Goal: Information Seeking & Learning: Learn about a topic

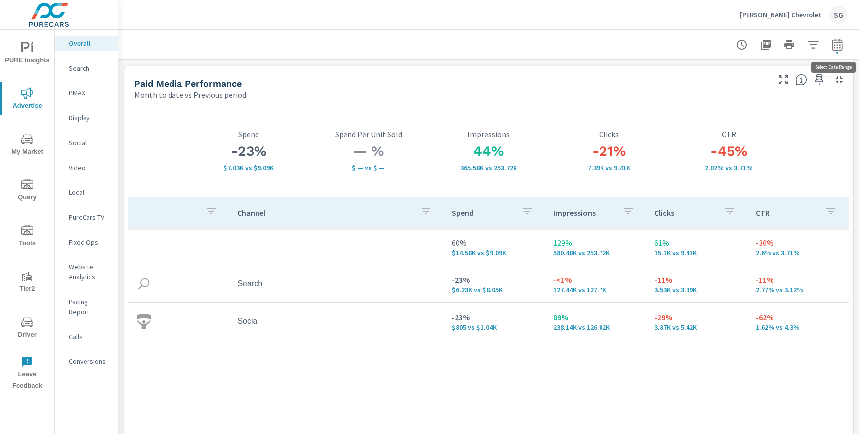
click at [840, 48] on icon "button" at bounding box center [837, 45] width 12 height 12
select select "Month to date"
select select "Previous period"
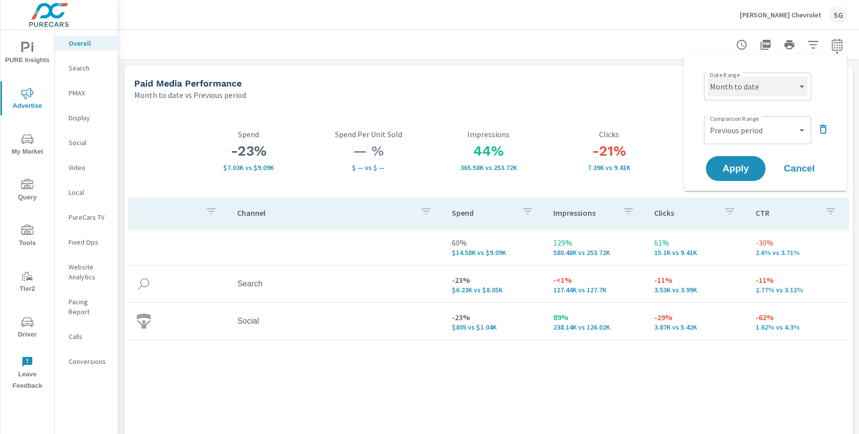
click at [784, 91] on select "Custom [DATE] Last week Last 7 days Last 14 days Last 30 days Last 45 days Last…" at bounding box center [757, 87] width 99 height 20
click at [708, 77] on select "Custom [DATE] Last week Last 7 days Last 14 days Last 30 days Last 45 days Last…" at bounding box center [757, 87] width 99 height 20
select select "Last 30 days"
click at [732, 166] on span "Apply" at bounding box center [735, 168] width 41 height 9
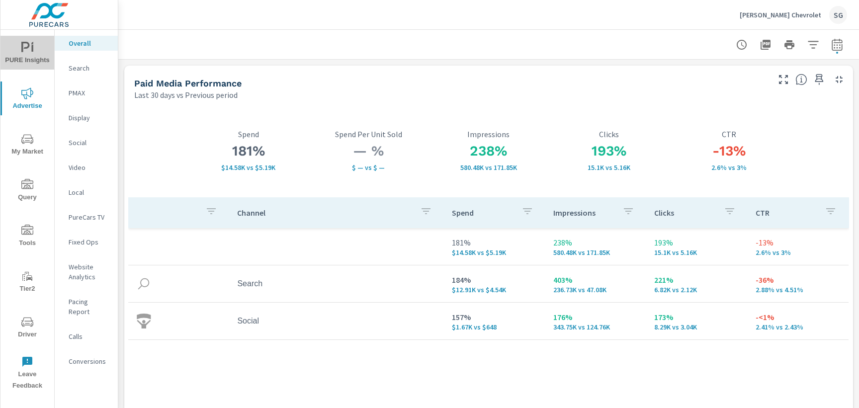
click at [35, 55] on span "PURE Insights" at bounding box center [27, 54] width 48 height 24
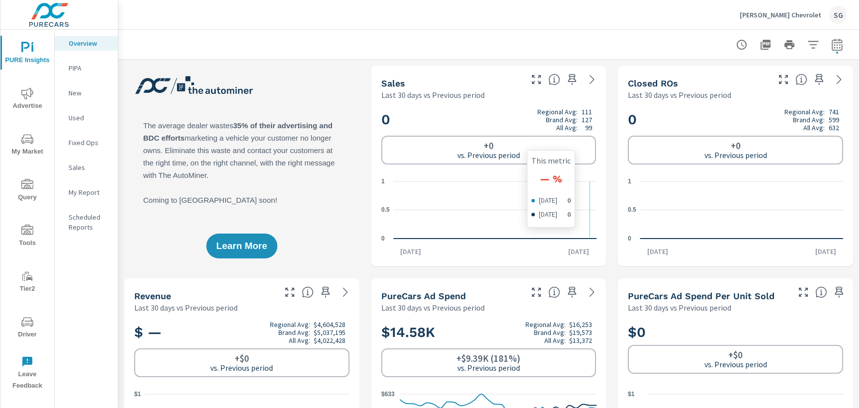
scroll to position [149, 0]
click at [37, 99] on span "Advertise" at bounding box center [27, 100] width 48 height 24
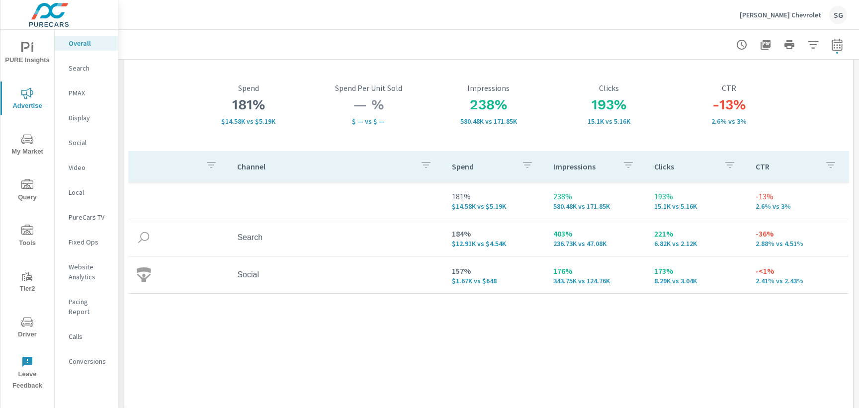
scroll to position [48, 0]
click at [86, 67] on p "Search" at bounding box center [89, 68] width 41 height 10
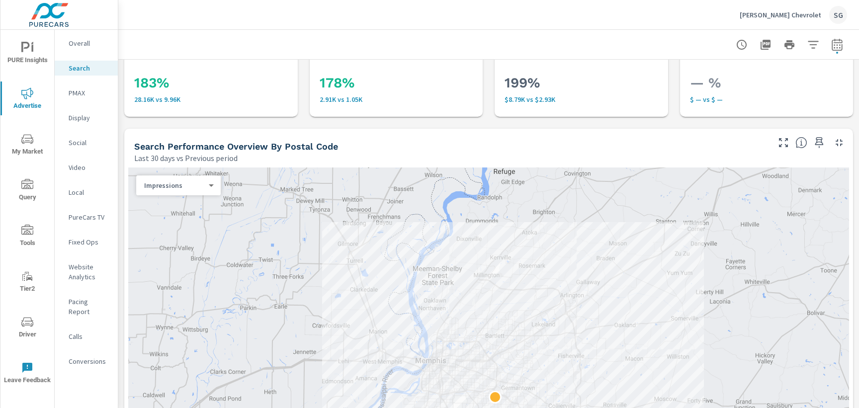
scroll to position [47, 0]
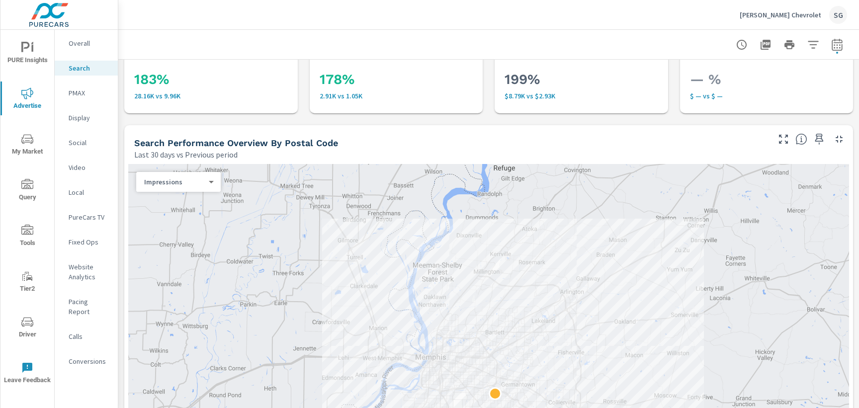
click at [82, 47] on p "Overall" at bounding box center [89, 43] width 41 height 10
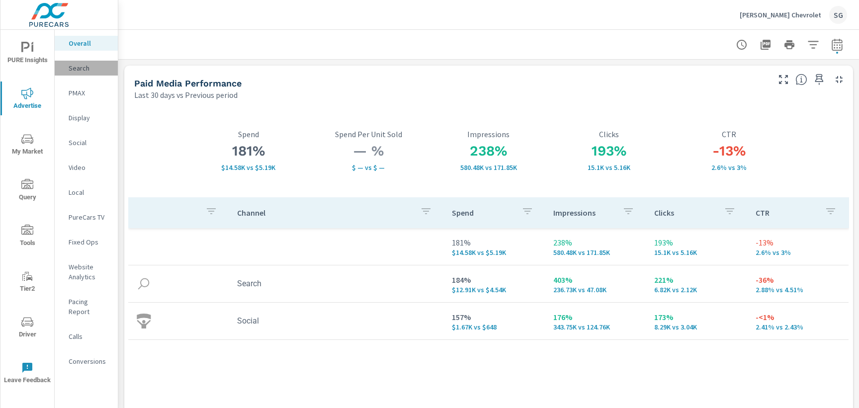
click at [80, 72] on p "Search" at bounding box center [89, 68] width 41 height 10
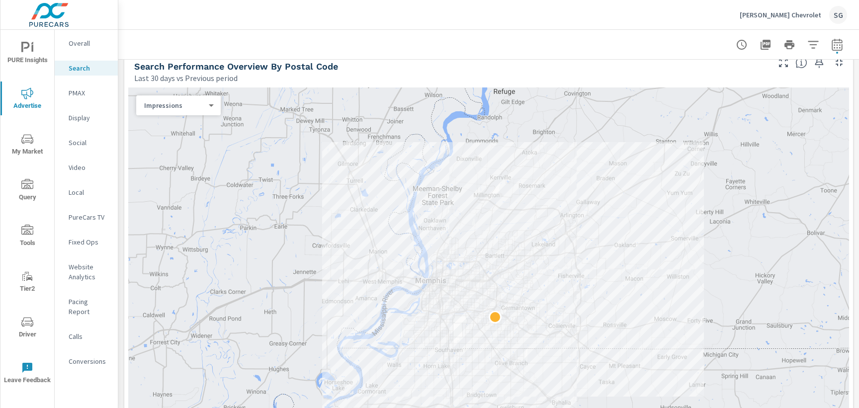
scroll to position [136, 0]
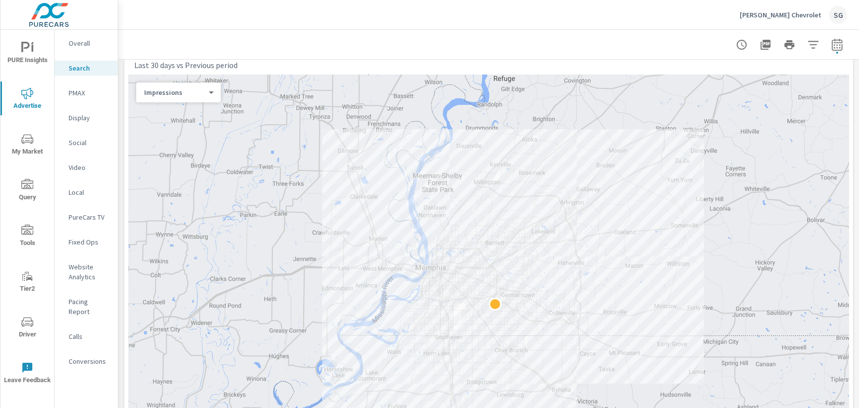
click at [204, 100] on div "Impressions 0 ​" at bounding box center [178, 93] width 85 height 20
click at [207, 94] on body "PURE Insights Advertise My Market Query Tools Tier2 Driver Leave Feedback Overa…" at bounding box center [429, 204] width 859 height 408
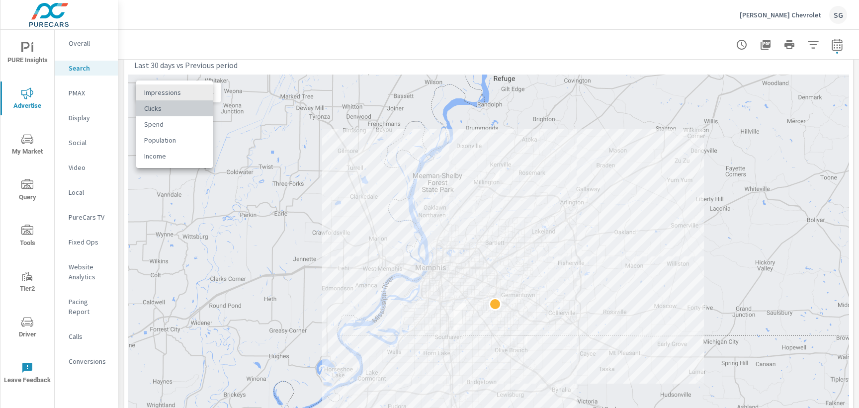
click at [191, 109] on li "Clicks" at bounding box center [174, 108] width 77 height 16
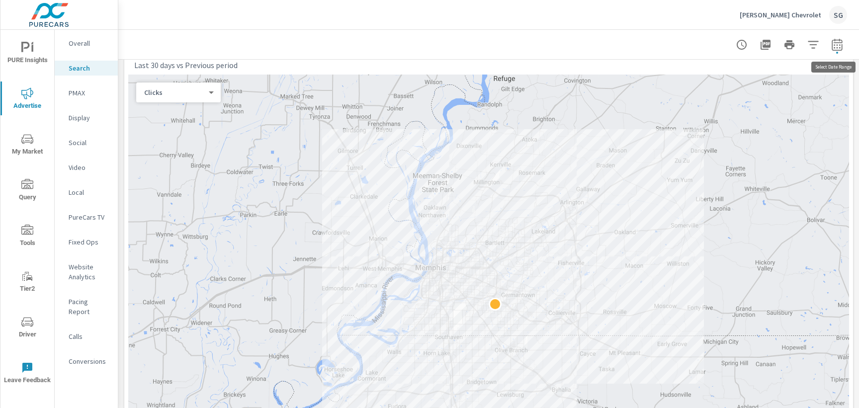
click at [842, 41] on icon "button" at bounding box center [837, 44] width 10 height 12
select select "Last 30 days"
select select "Previous period"
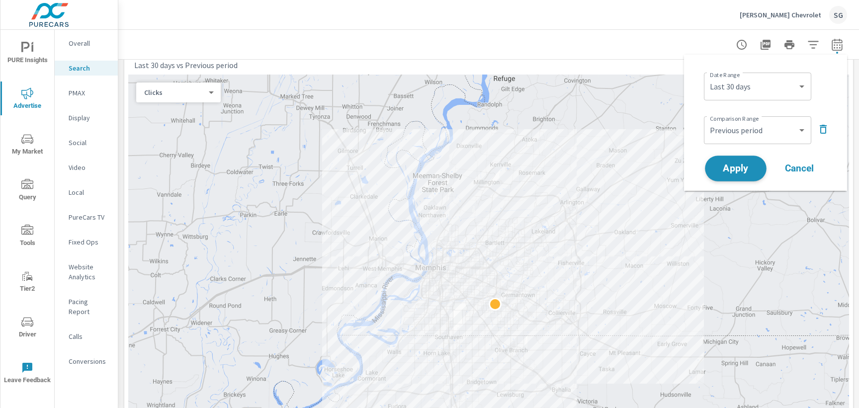
click at [747, 178] on button "Apply" at bounding box center [736, 169] width 62 height 26
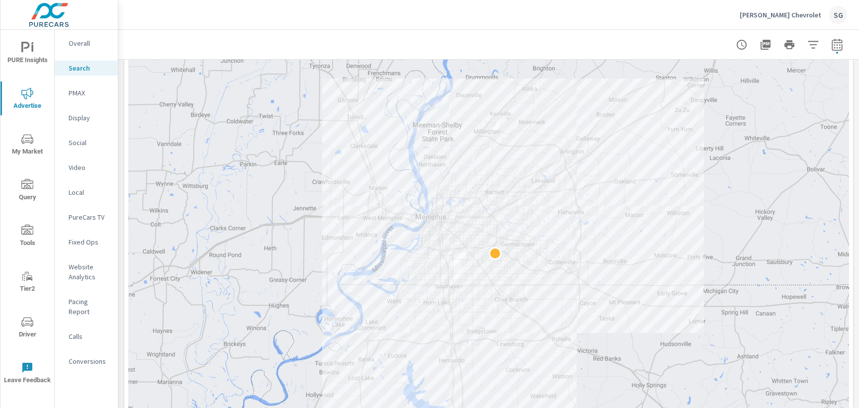
scroll to position [188, 0]
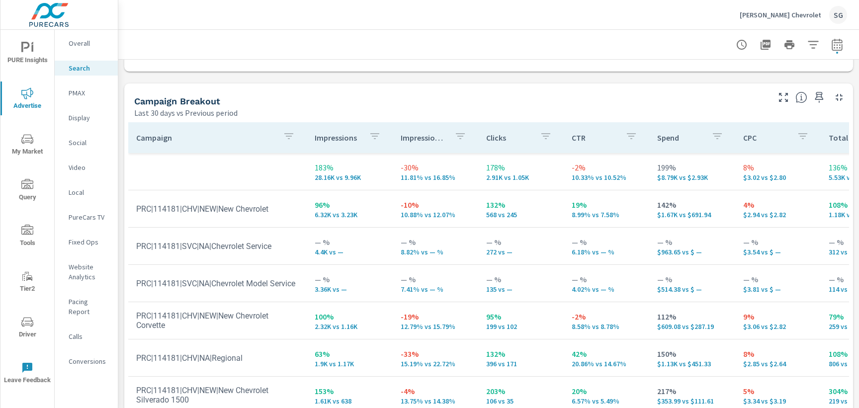
scroll to position [935, 0]
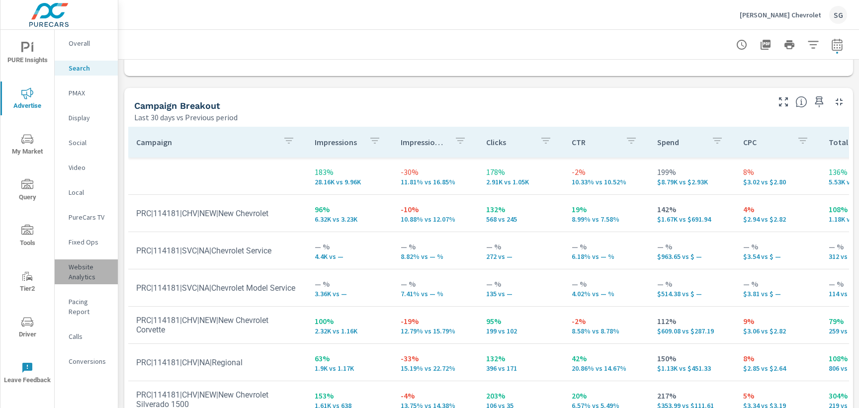
click at [78, 279] on p "Website Analytics" at bounding box center [89, 272] width 41 height 20
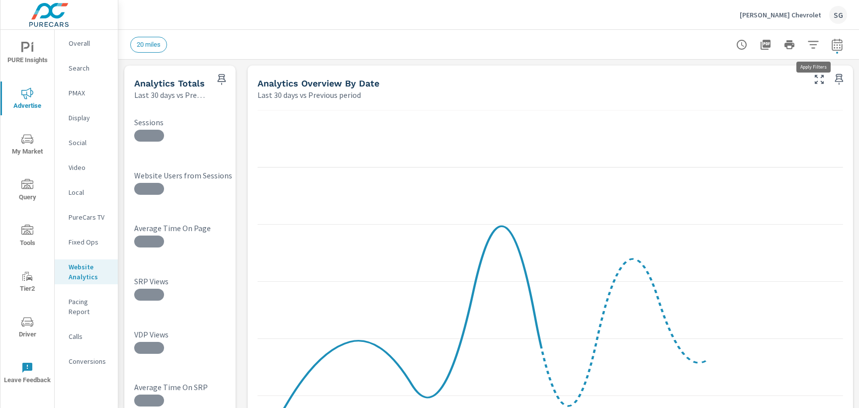
click at [811, 49] on icon "button" at bounding box center [813, 45] width 12 height 12
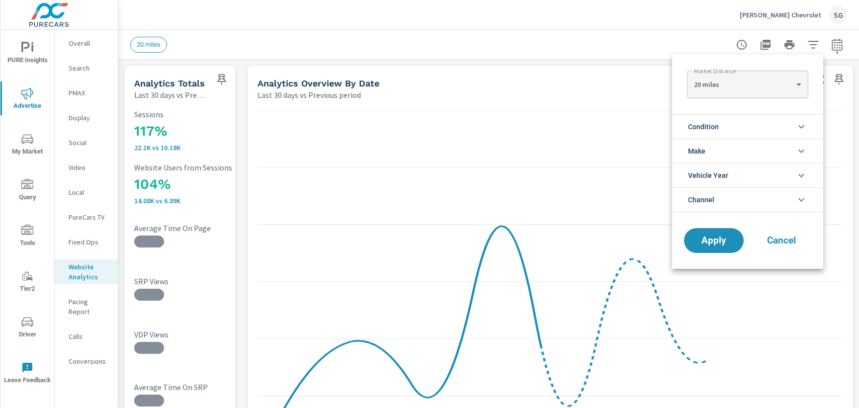
click at [713, 131] on span "Condition" at bounding box center [703, 127] width 31 height 24
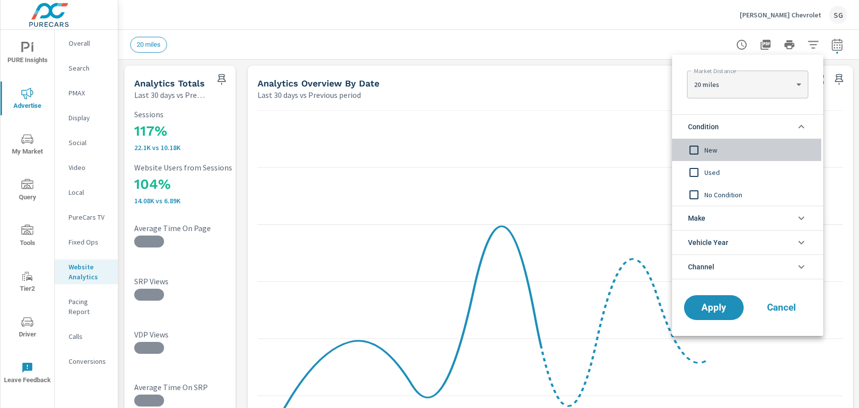
click at [709, 151] on span "New" at bounding box center [759, 150] width 109 height 12
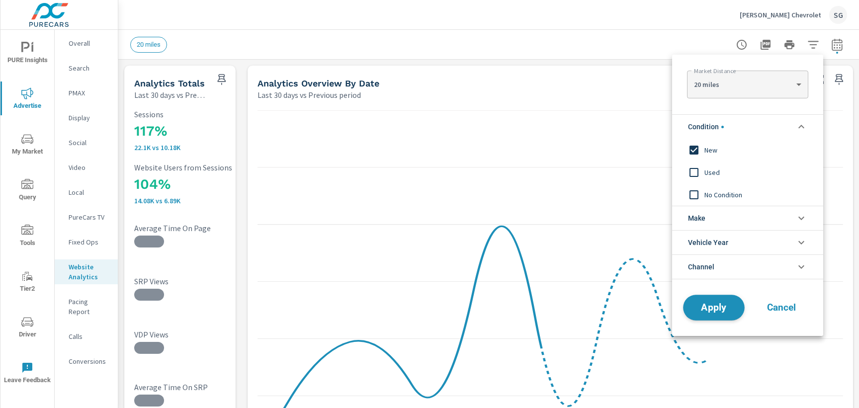
click at [715, 308] on span "Apply" at bounding box center [714, 307] width 41 height 9
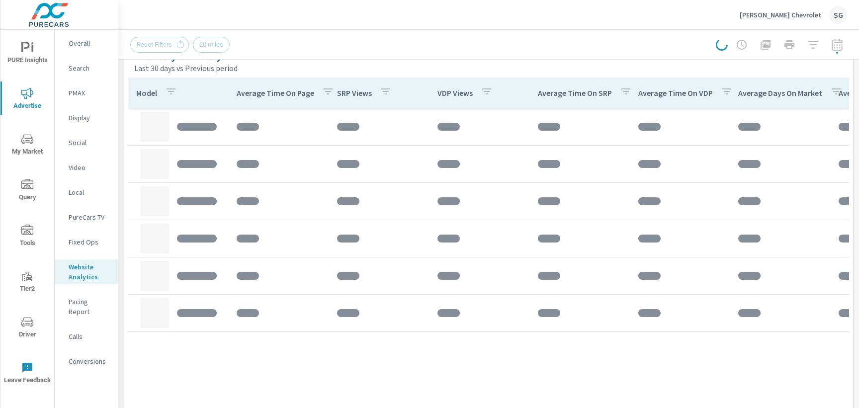
scroll to position [462, 0]
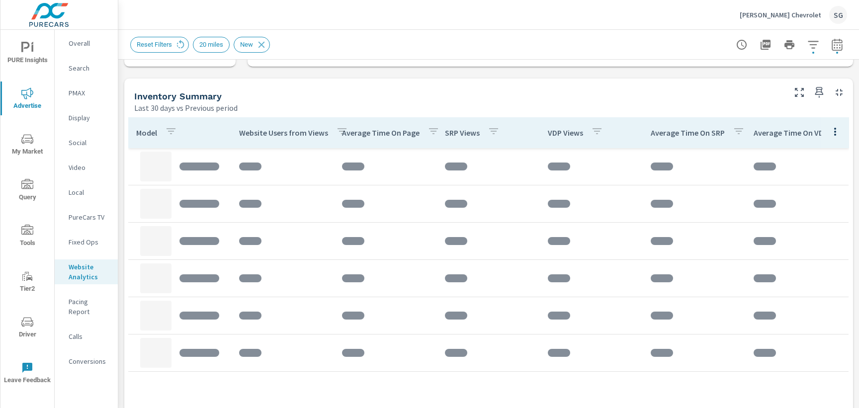
scroll to position [427, 0]
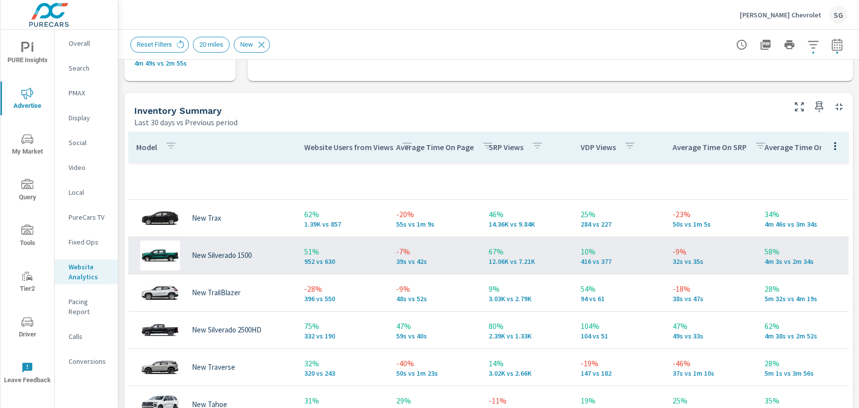
scroll to position [398, 0]
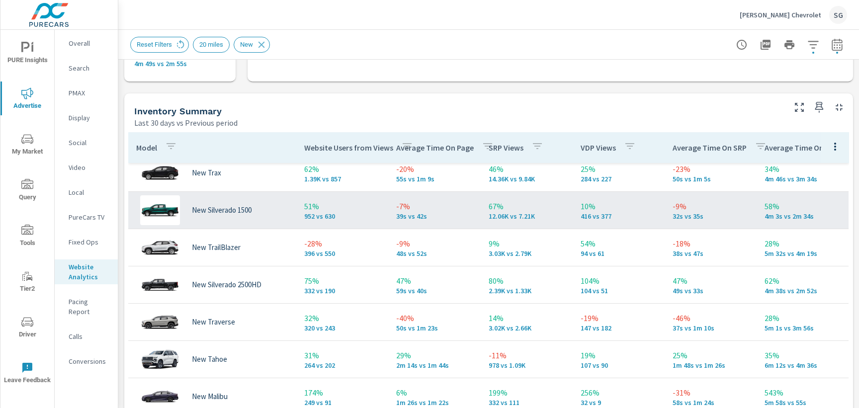
scroll to position [27, 0]
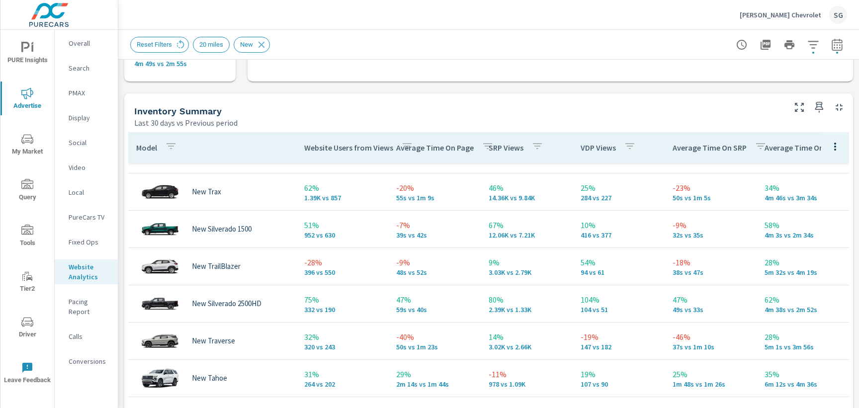
click at [323, 119] on div "Last 30 days vs Previous period" at bounding box center [458, 123] width 649 height 12
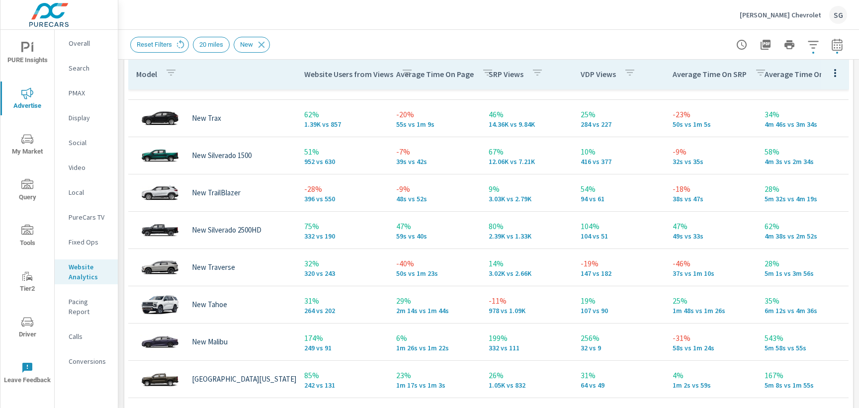
scroll to position [480, 0]
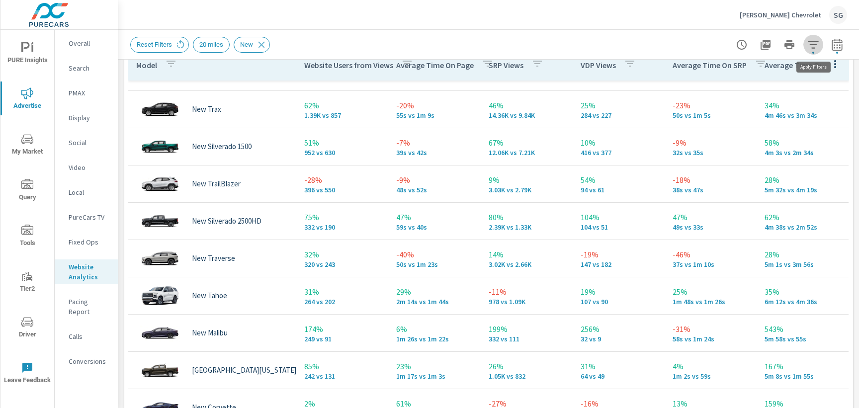
click at [811, 46] on icon "button" at bounding box center [813, 45] width 12 height 12
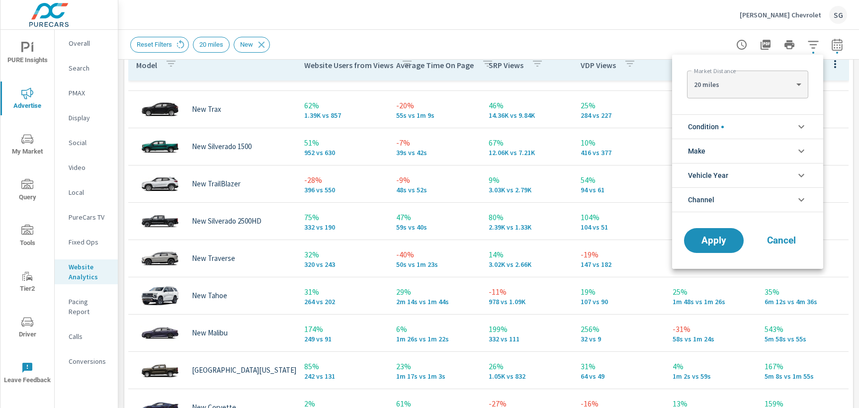
click at [749, 127] on li "Condition" at bounding box center [747, 126] width 151 height 24
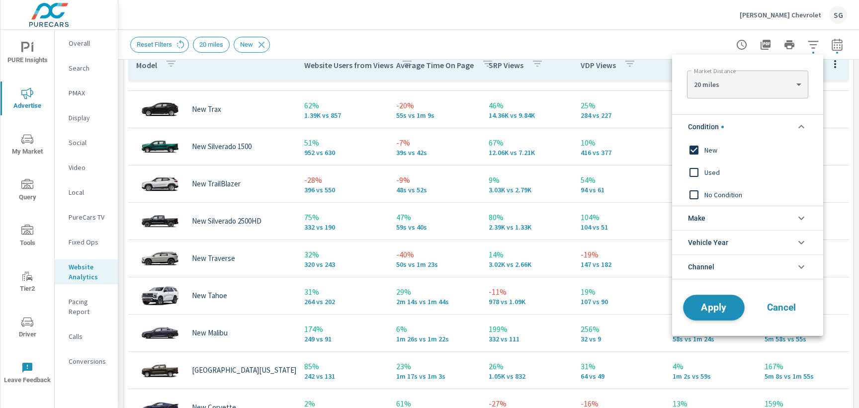
click at [708, 308] on span "Apply" at bounding box center [714, 307] width 41 height 9
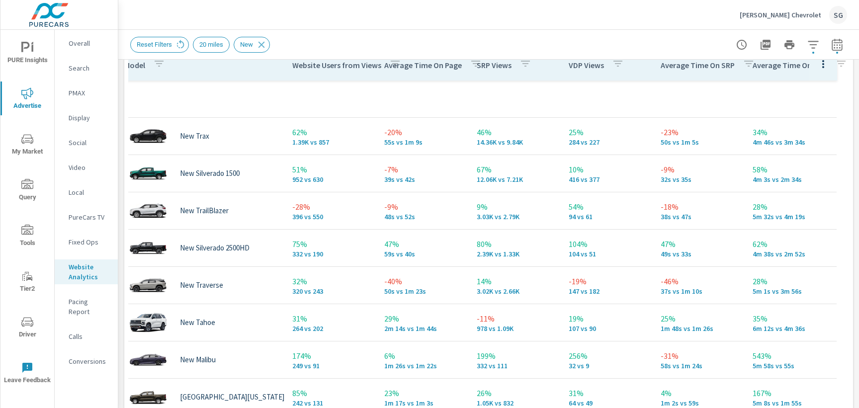
scroll to position [0, 0]
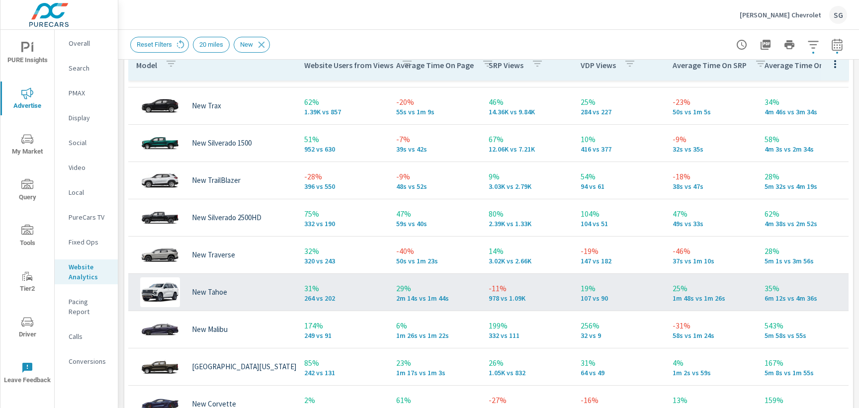
scroll to position [44, 0]
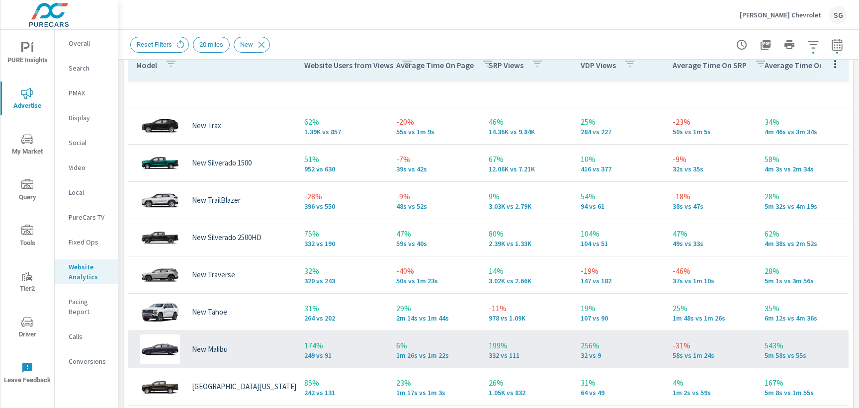
scroll to position [9, 0]
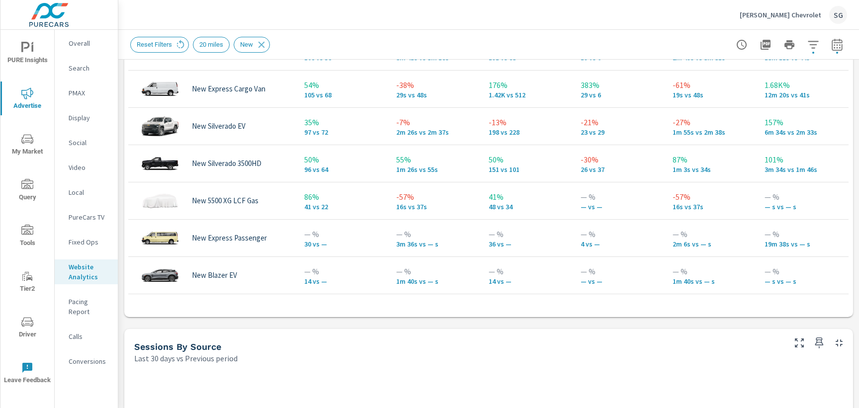
scroll to position [801, 0]
click at [357, 326] on div "Analytics Totals Last 30 days vs Previous period 35% 2.83K vs 2.09K Website Use…" at bounding box center [488, 56] width 741 height 1596
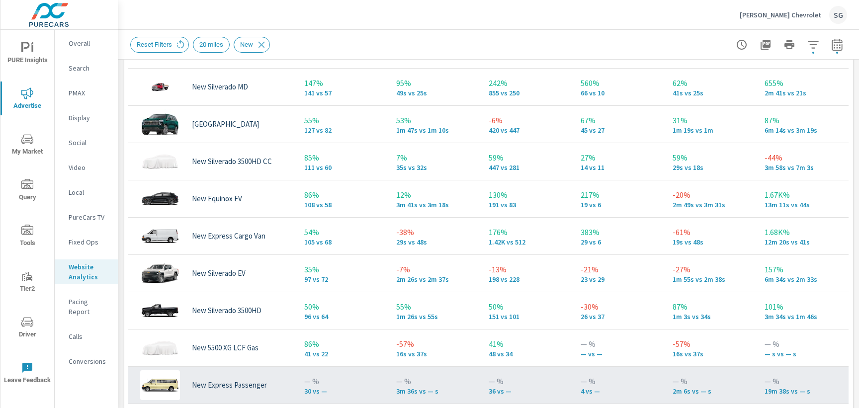
scroll to position [652, 0]
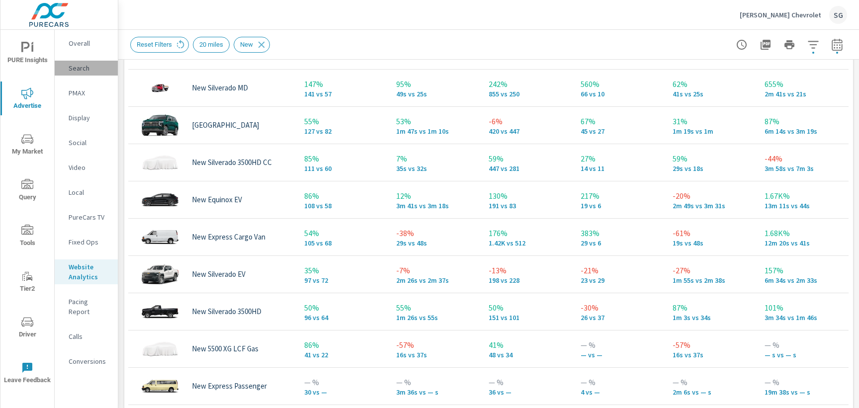
click at [82, 73] on p "Search" at bounding box center [89, 68] width 41 height 10
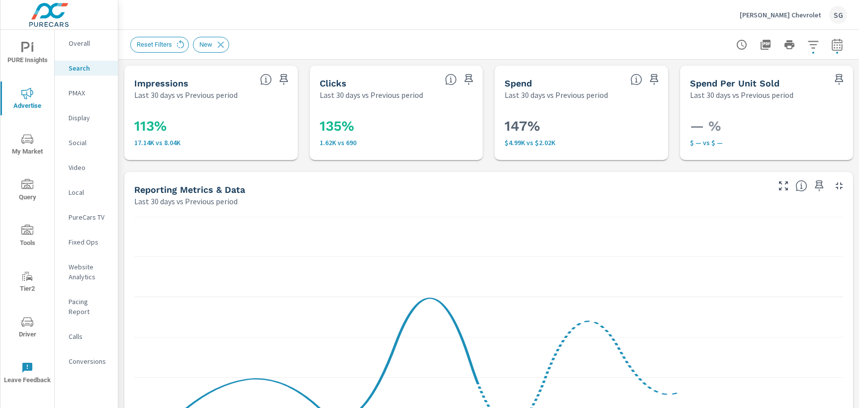
scroll to position [14, 0]
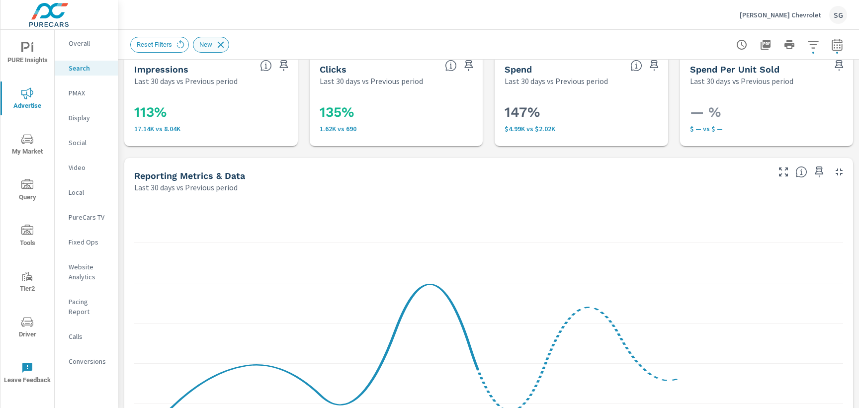
click at [221, 47] on icon at bounding box center [220, 44] width 11 height 11
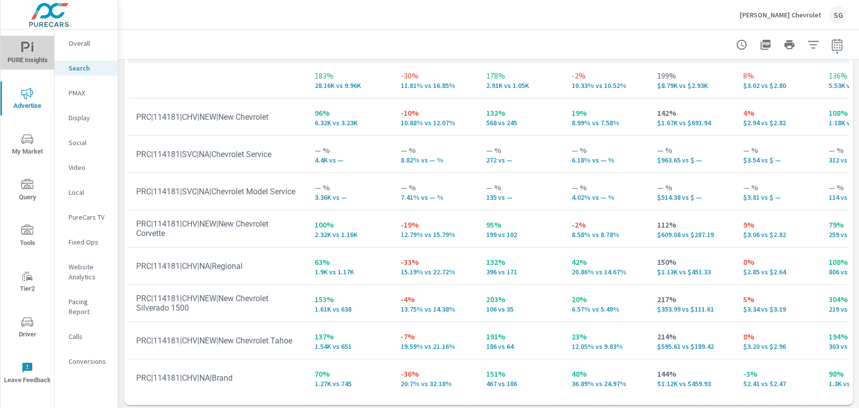
click at [26, 61] on span "PURE Insights" at bounding box center [27, 54] width 48 height 24
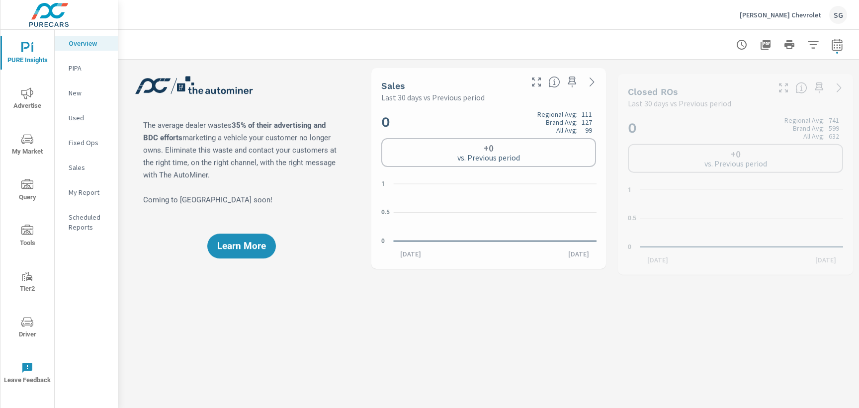
scroll to position [149, 0]
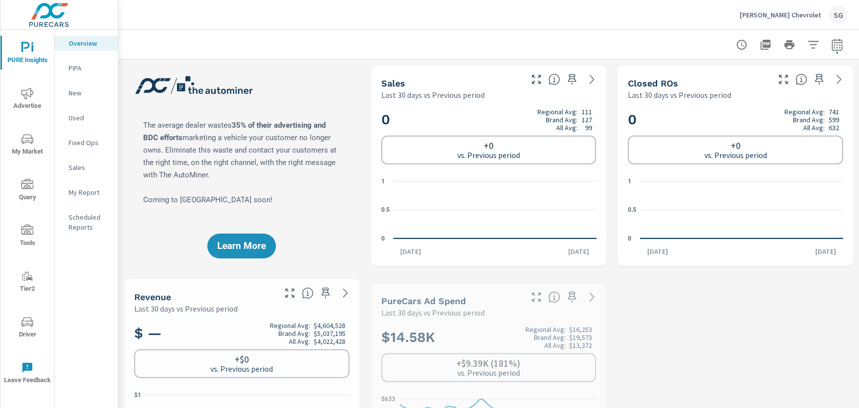
click at [72, 93] on p "New" at bounding box center [89, 93] width 41 height 10
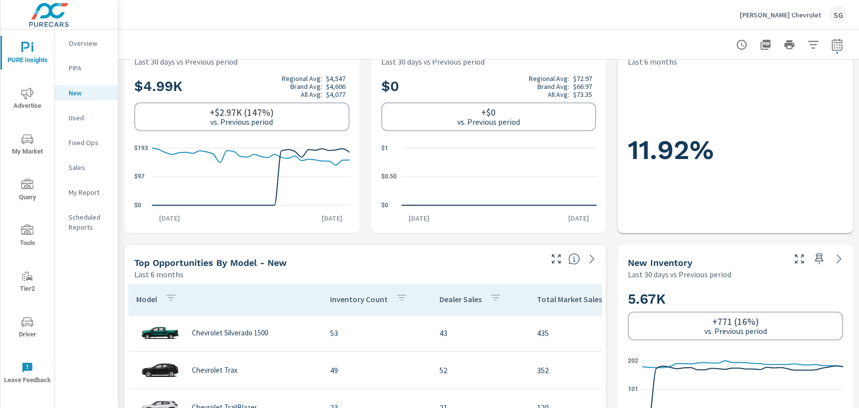
scroll to position [258, 0]
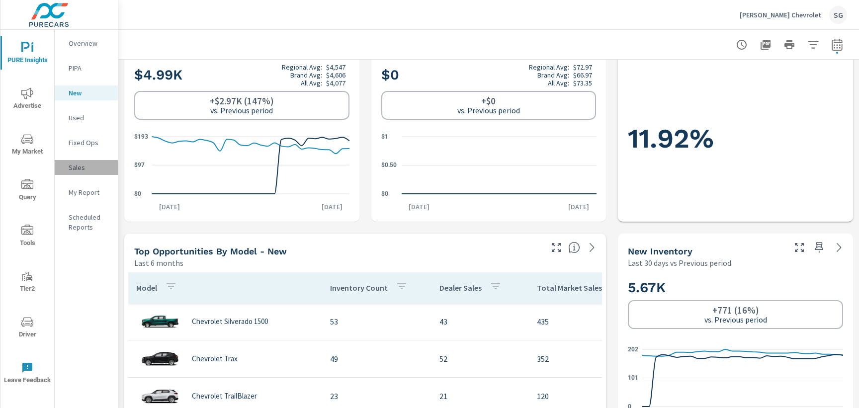
click at [67, 167] on div "Sales" at bounding box center [86, 167] width 63 height 15
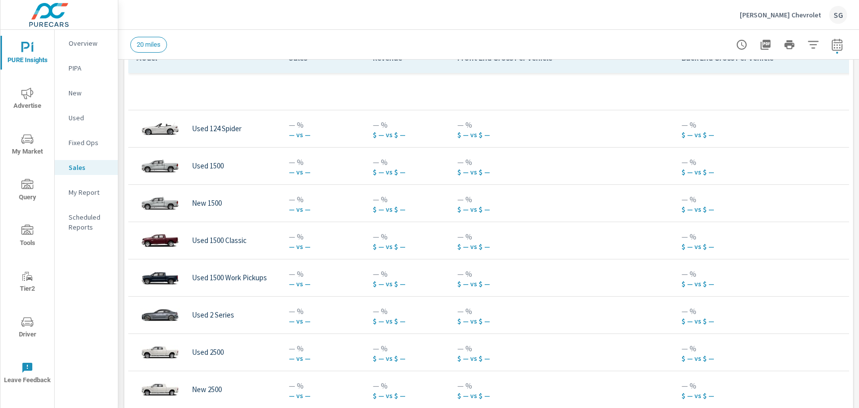
scroll to position [489, 0]
click at [28, 94] on icon "nav menu" at bounding box center [27, 94] width 12 height 12
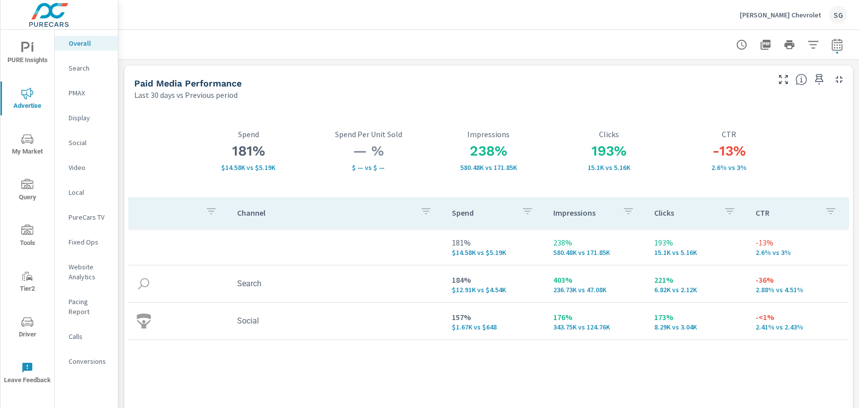
click at [73, 74] on div "Search" at bounding box center [86, 68] width 63 height 15
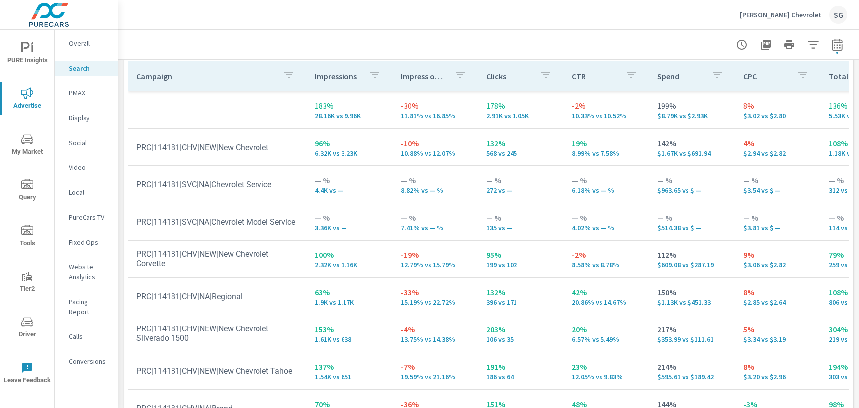
scroll to position [1035, 0]
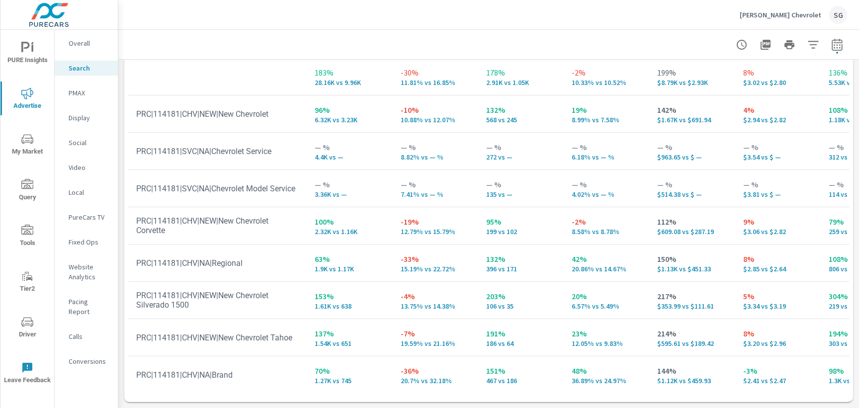
click at [74, 241] on p "Fixed Ops" at bounding box center [89, 242] width 41 height 10
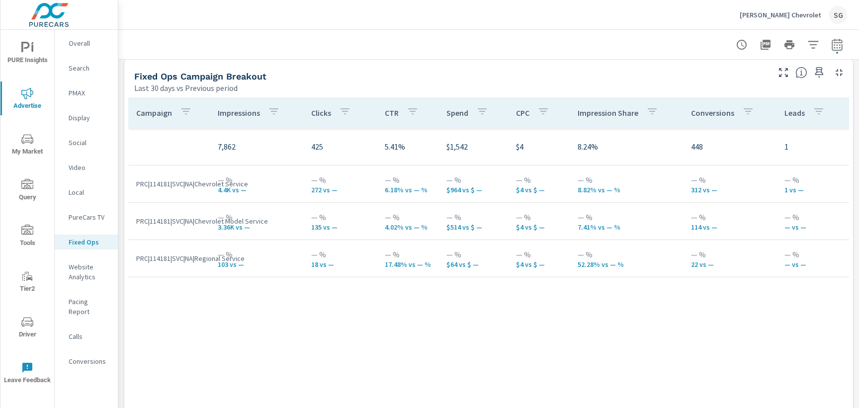
scroll to position [539, 0]
click at [73, 73] on div "Search" at bounding box center [86, 68] width 63 height 15
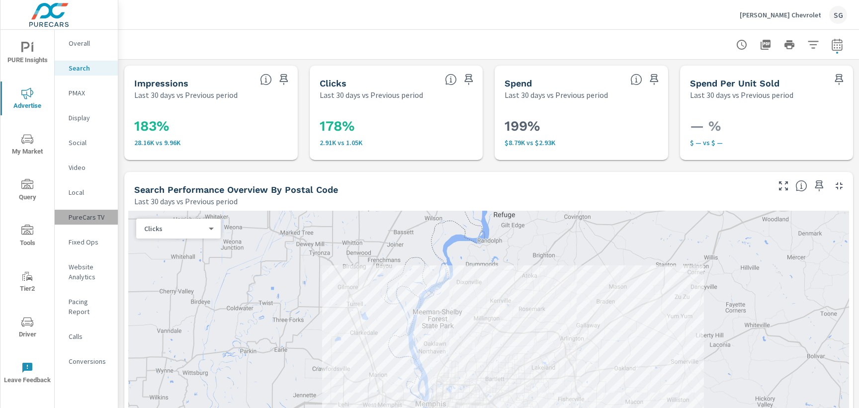
click at [117, 215] on div "PureCars TV" at bounding box center [86, 217] width 63 height 15
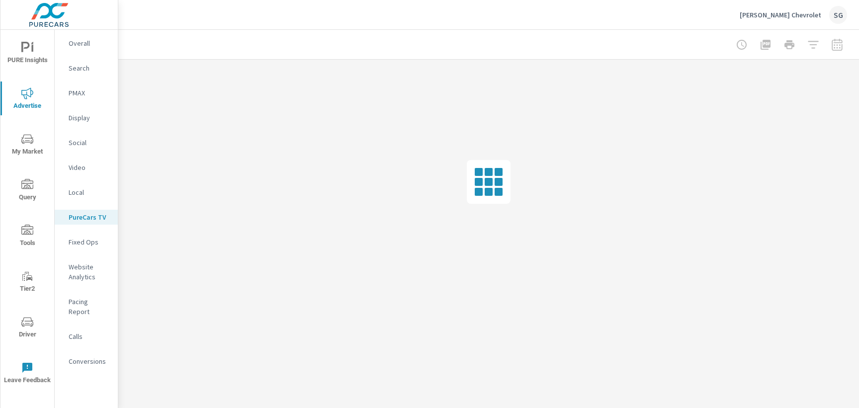
click at [93, 71] on p "Search" at bounding box center [89, 68] width 41 height 10
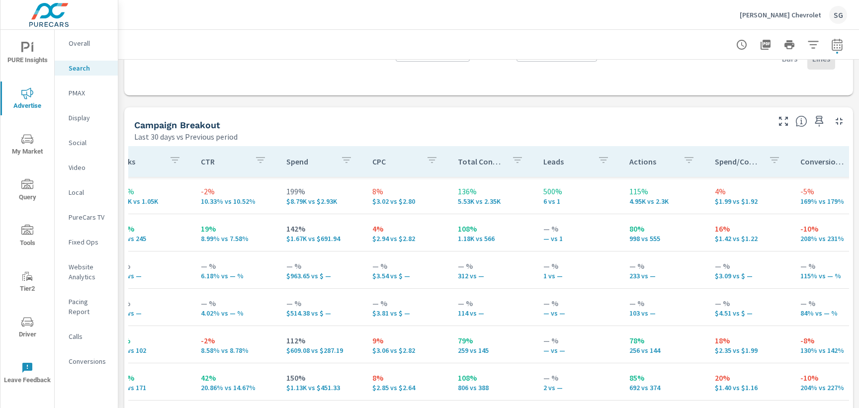
scroll to position [913, 0]
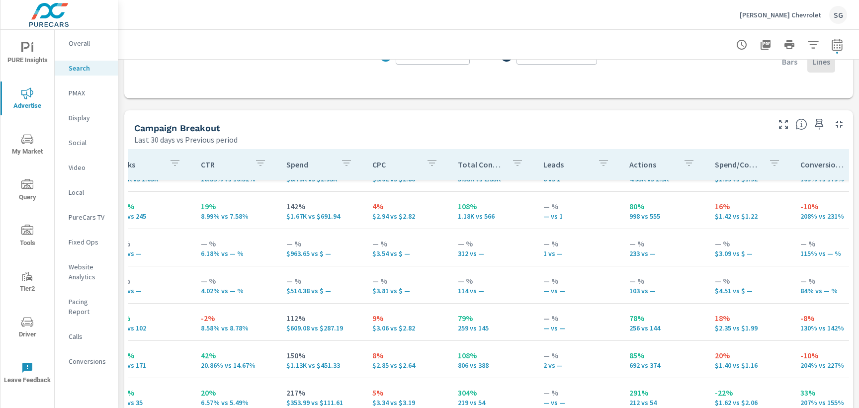
scroll to position [9, 371]
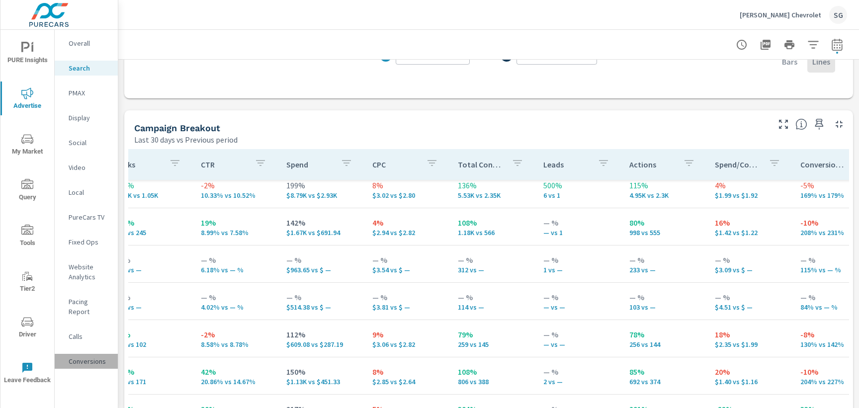
click at [89, 356] on p "Conversions" at bounding box center [89, 361] width 41 height 10
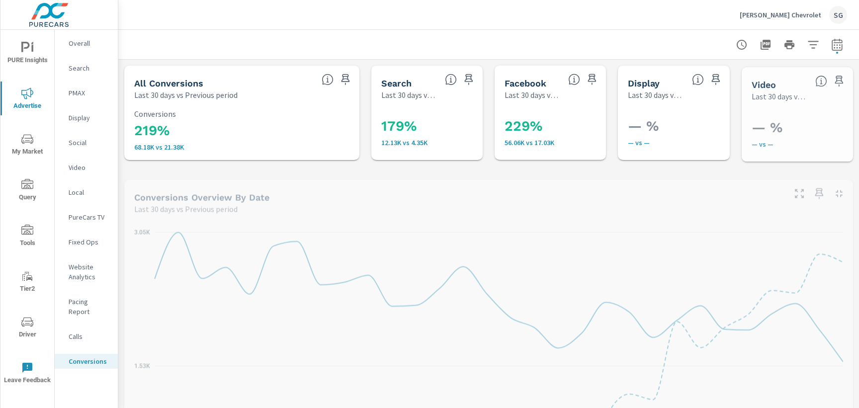
scroll to position [37, 0]
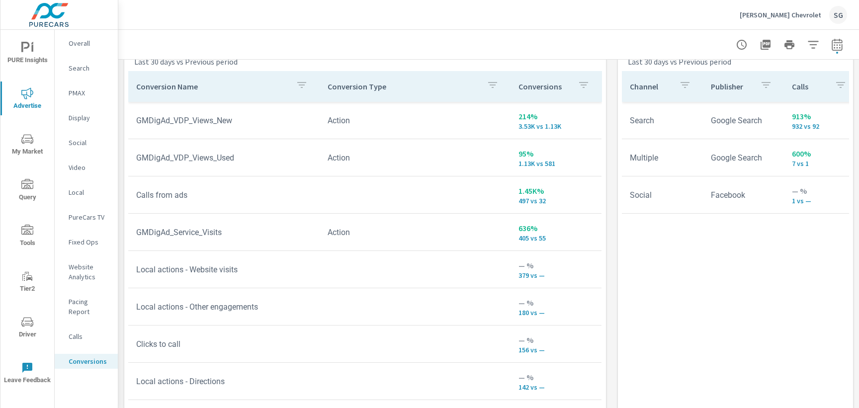
scroll to position [566, 0]
click at [297, 86] on icon "button" at bounding box center [302, 85] width 12 height 12
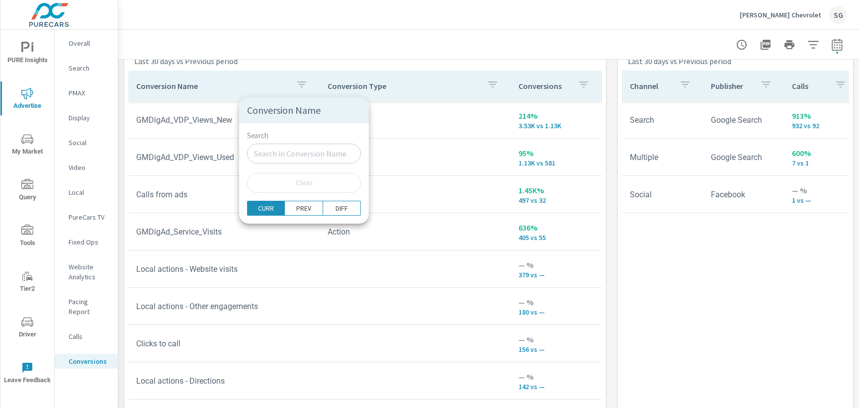
click at [270, 154] on input "Search" at bounding box center [304, 154] width 114 height 20
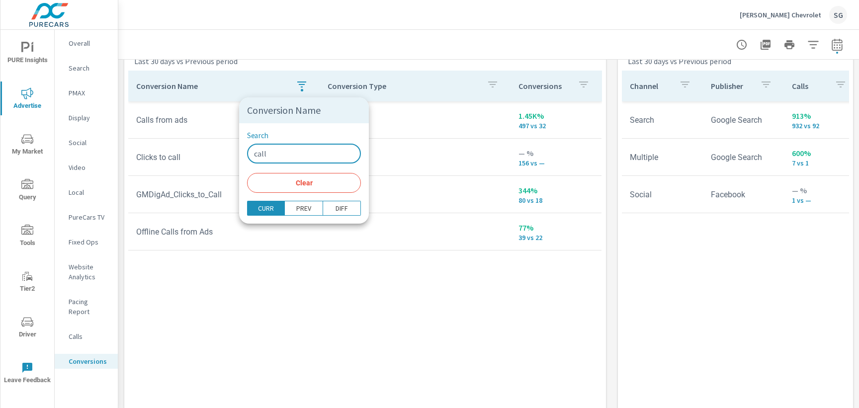
type input "call"
click at [292, 242] on div at bounding box center [429, 204] width 859 height 408
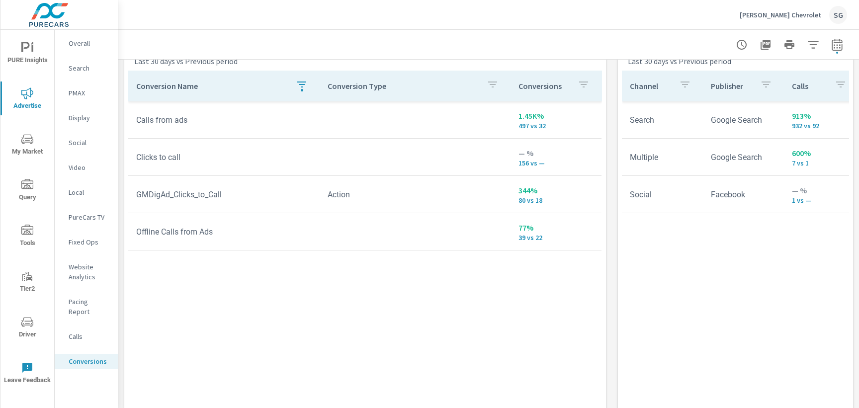
click at [300, 89] on icon "button" at bounding box center [302, 85] width 12 height 12
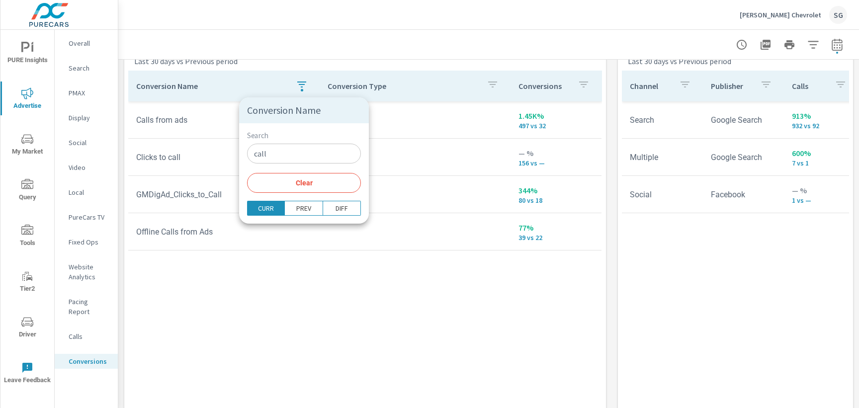
click at [361, 310] on div at bounding box center [429, 204] width 859 height 408
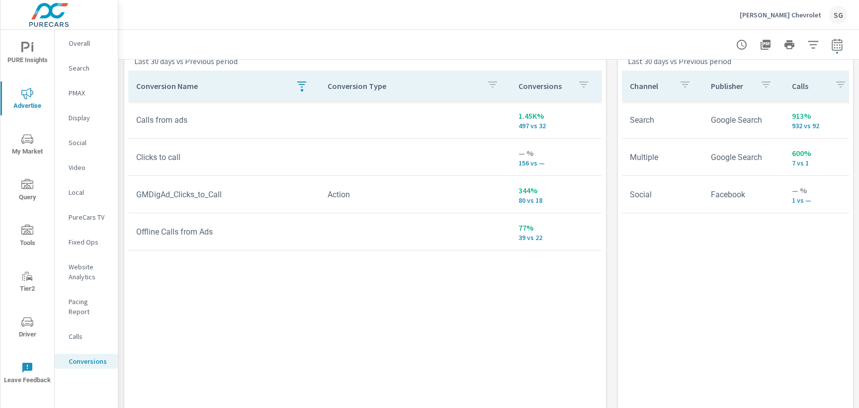
click at [81, 144] on p "Social" at bounding box center [89, 143] width 41 height 10
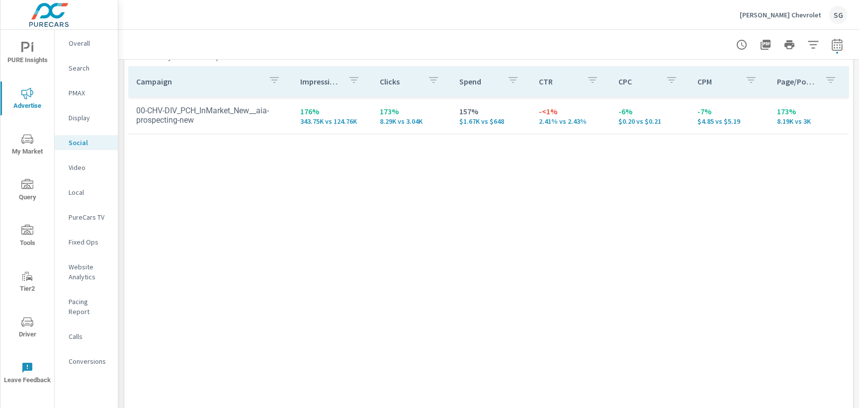
scroll to position [480, 0]
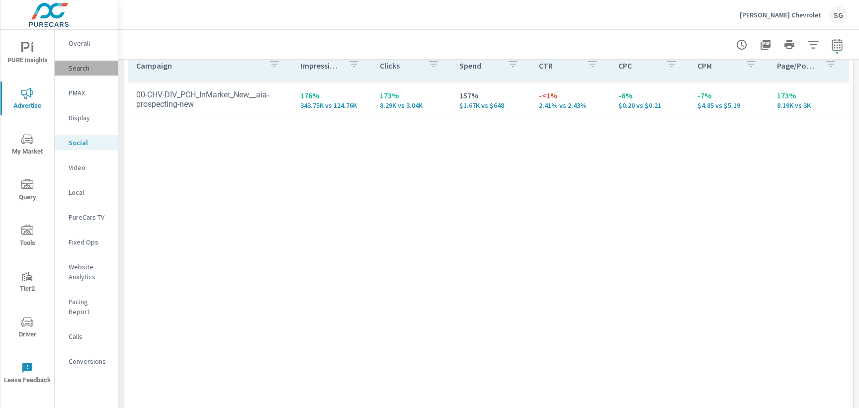
click at [80, 75] on div "Search" at bounding box center [86, 68] width 63 height 15
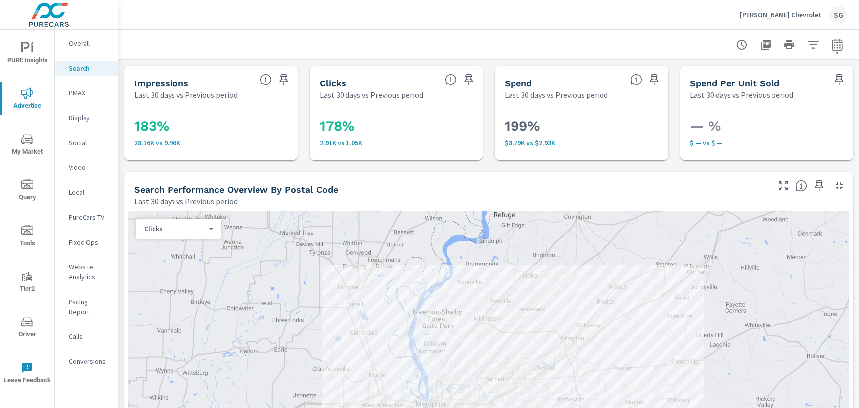
click at [84, 97] on p "PMAX" at bounding box center [89, 93] width 41 height 10
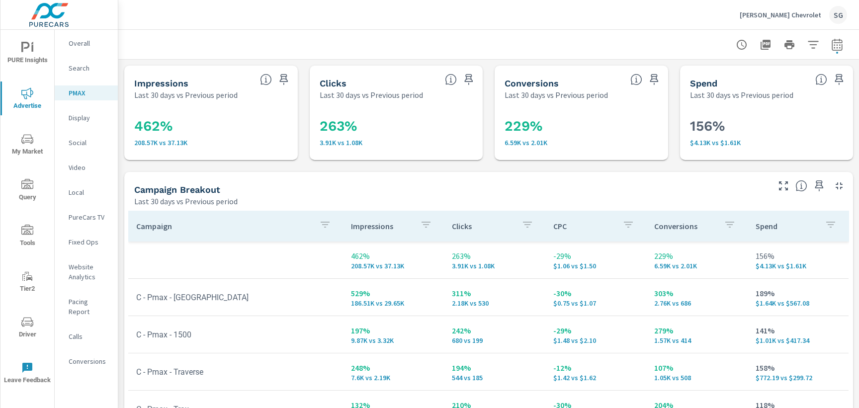
click at [167, 174] on div "Campaign Breakout Last 30 days vs Previous period" at bounding box center [447, 189] width 647 height 35
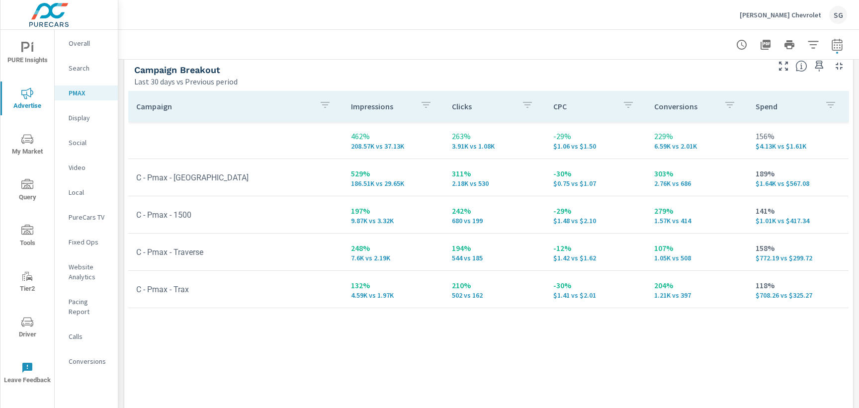
scroll to position [120, 0]
click at [28, 153] on span "My Market" at bounding box center [27, 145] width 48 height 24
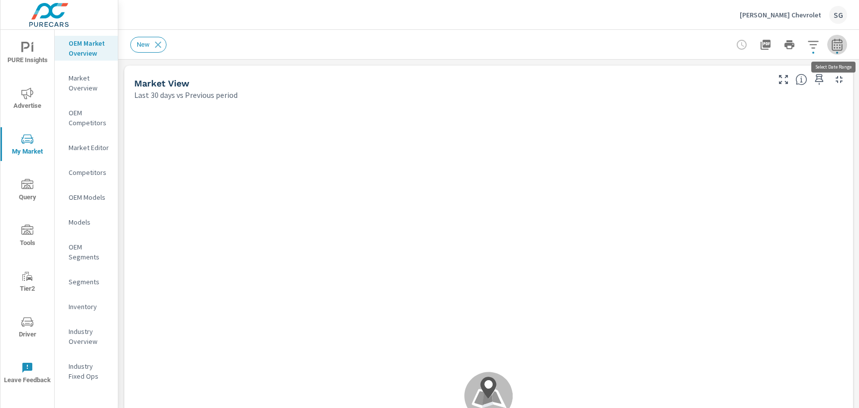
click at [837, 49] on icon "button" at bounding box center [837, 45] width 12 height 12
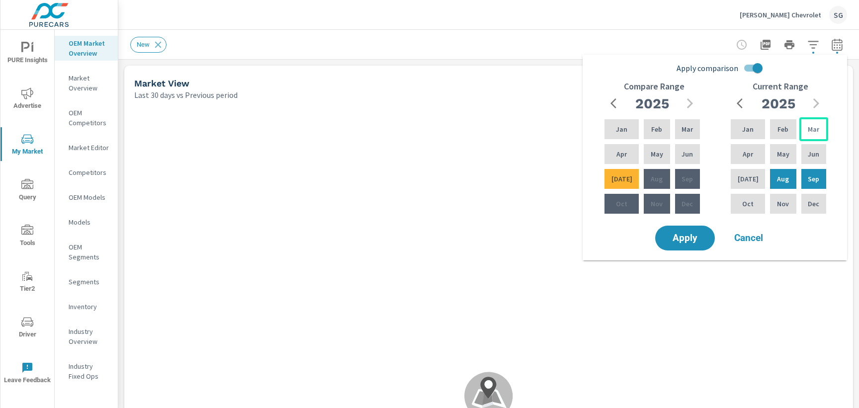
click at [810, 131] on p "Mar" at bounding box center [813, 129] width 11 height 10
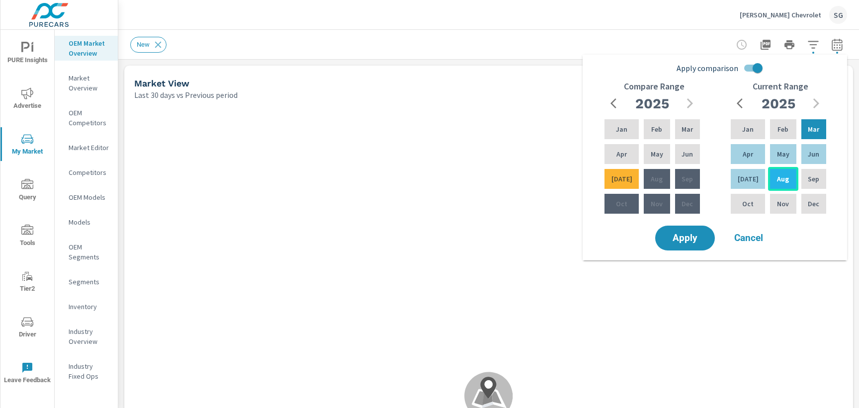
click at [782, 183] on p "Aug" at bounding box center [783, 179] width 12 height 10
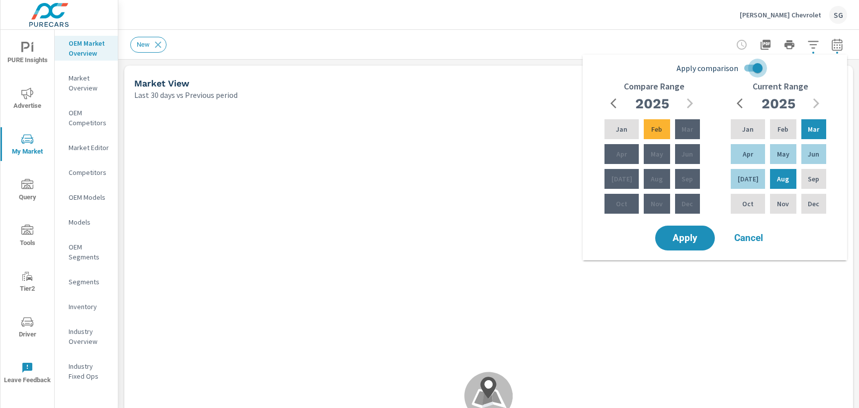
click at [750, 65] on input "Apply comparison" at bounding box center [757, 68] width 57 height 19
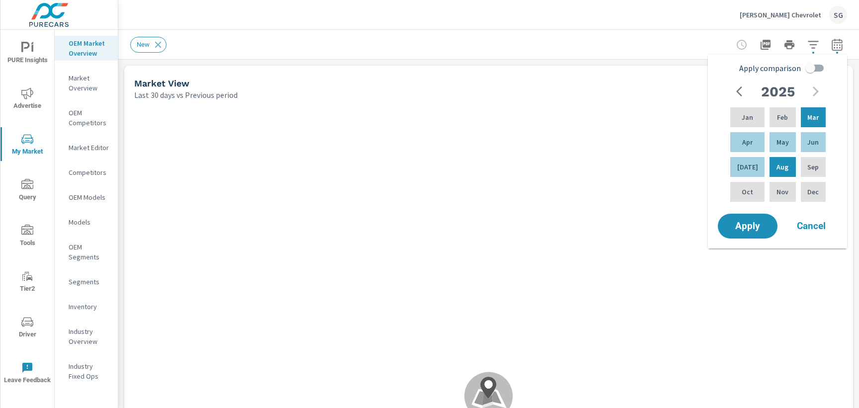
click at [825, 64] on input "Apply comparison" at bounding box center [810, 68] width 57 height 19
checkbox input "true"
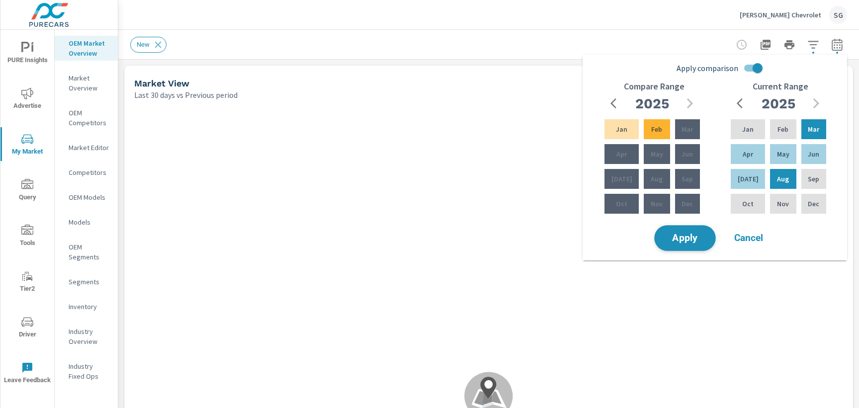
click at [683, 242] on span "Apply" at bounding box center [685, 238] width 41 height 9
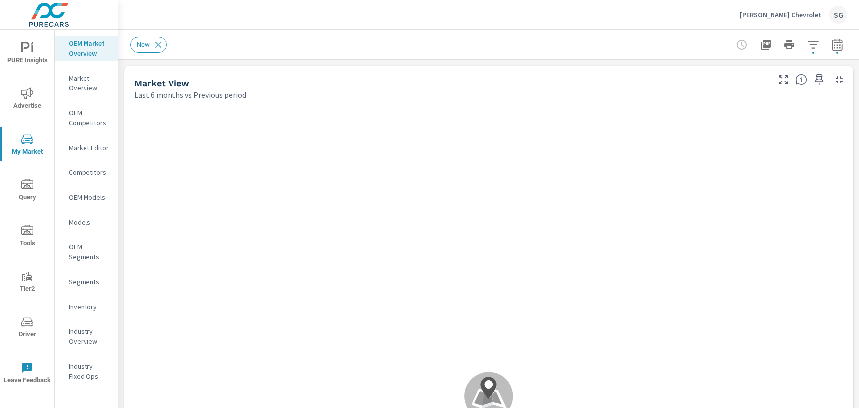
click at [158, 47] on icon at bounding box center [158, 44] width 11 height 11
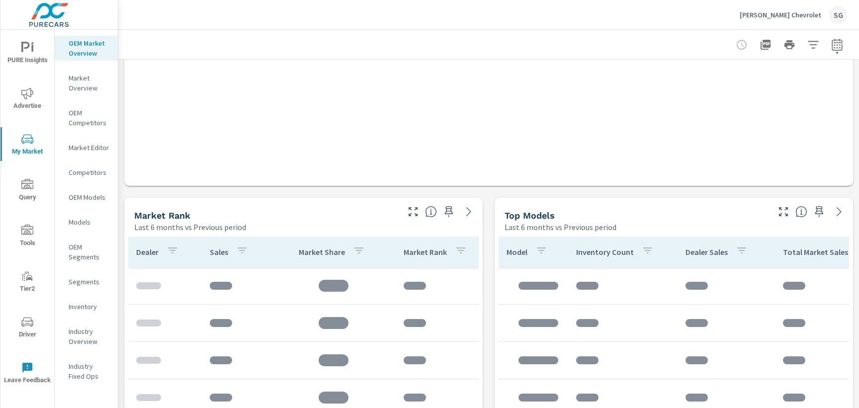
scroll to position [507, 0]
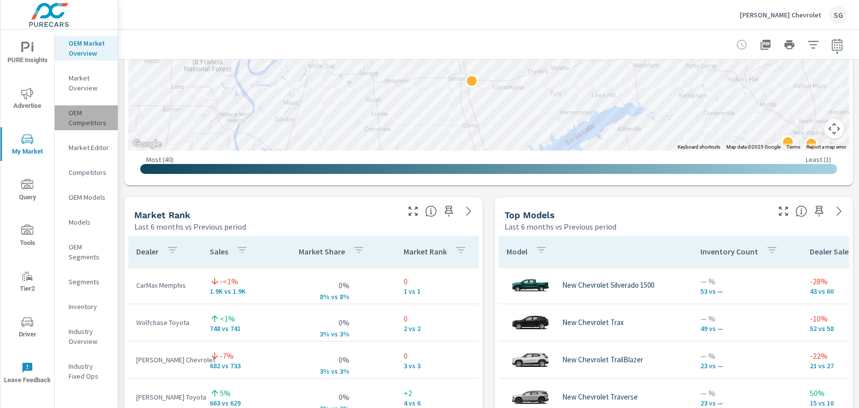
click at [89, 124] on p "OEM Competitors" at bounding box center [89, 118] width 41 height 20
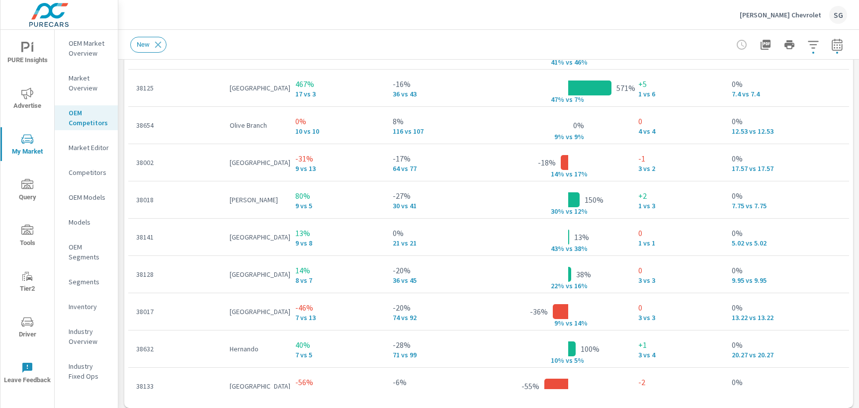
scroll to position [1354, 0]
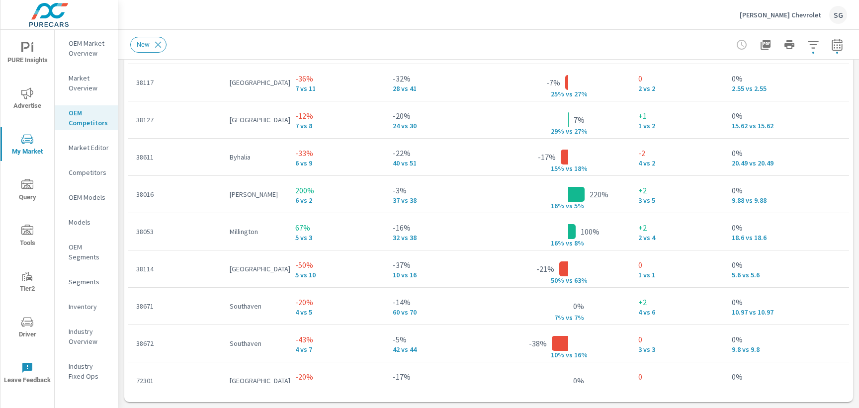
scroll to position [4, 0]
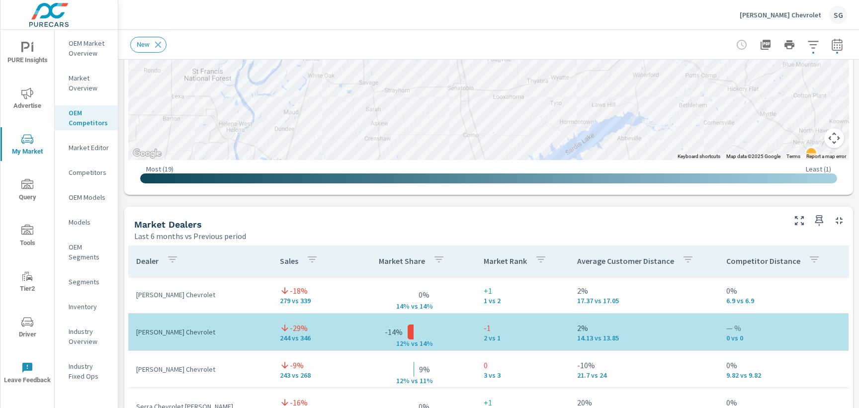
scroll to position [497, 0]
click at [162, 48] on icon at bounding box center [158, 44] width 11 height 11
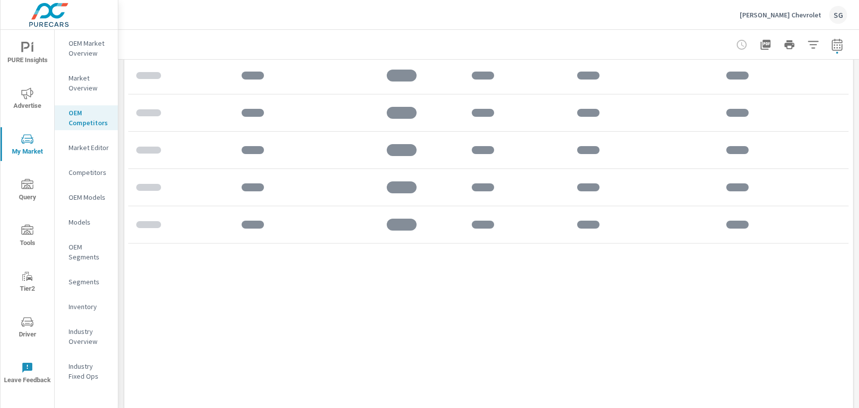
scroll to position [745, 0]
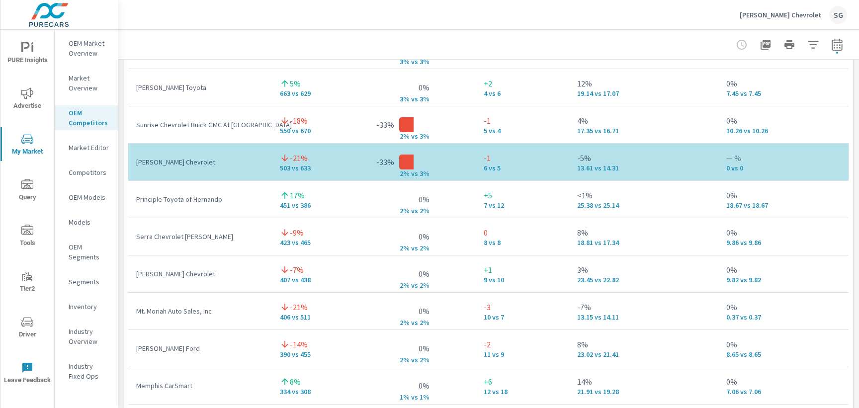
scroll to position [58, 0]
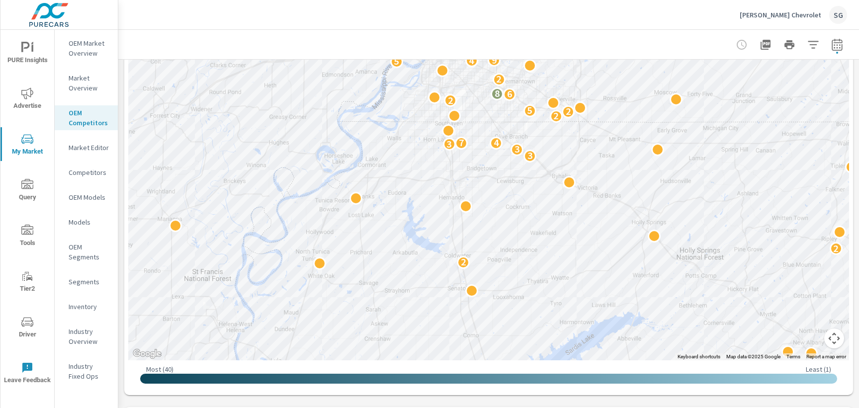
scroll to position [288, 0]
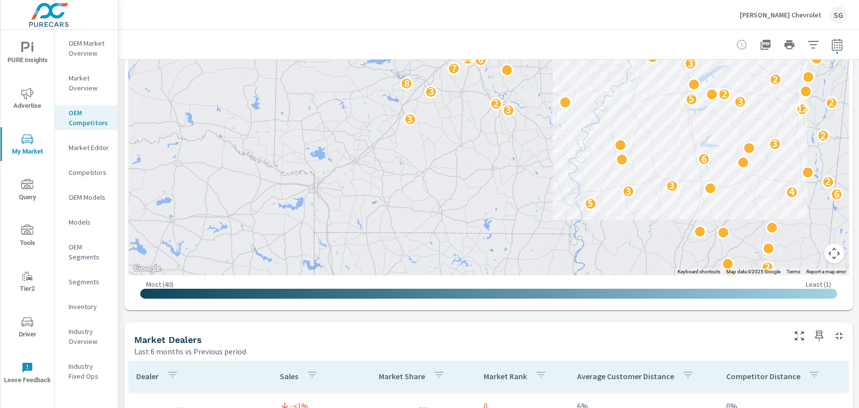
scroll to position [382, 0]
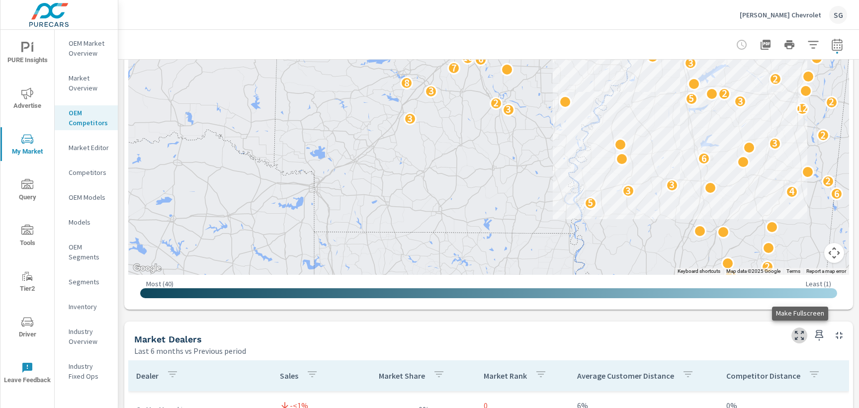
click at [794, 338] on icon "button" at bounding box center [800, 336] width 12 height 12
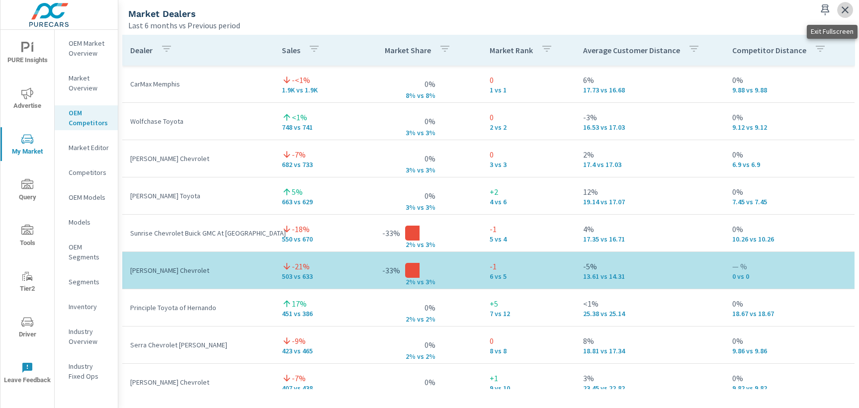
click at [840, 13] on icon "button" at bounding box center [845, 10] width 12 height 12
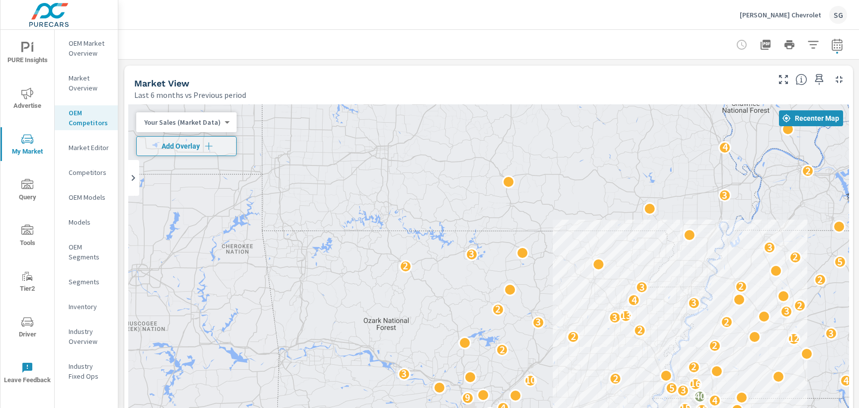
click at [90, 196] on p "OEM Models" at bounding box center [89, 197] width 41 height 10
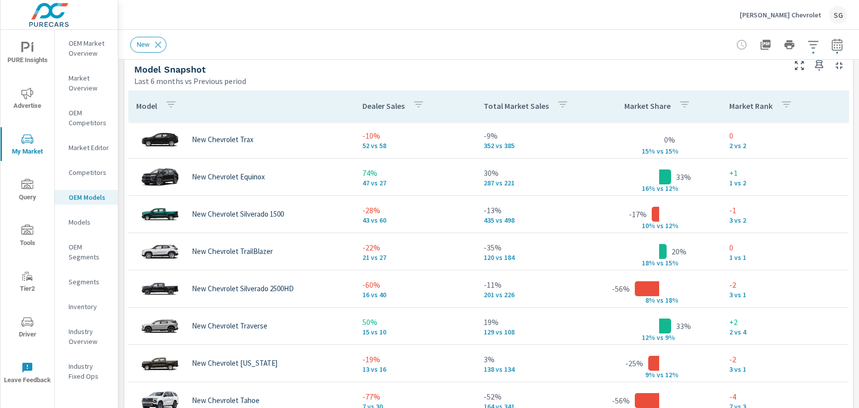
scroll to position [629, 0]
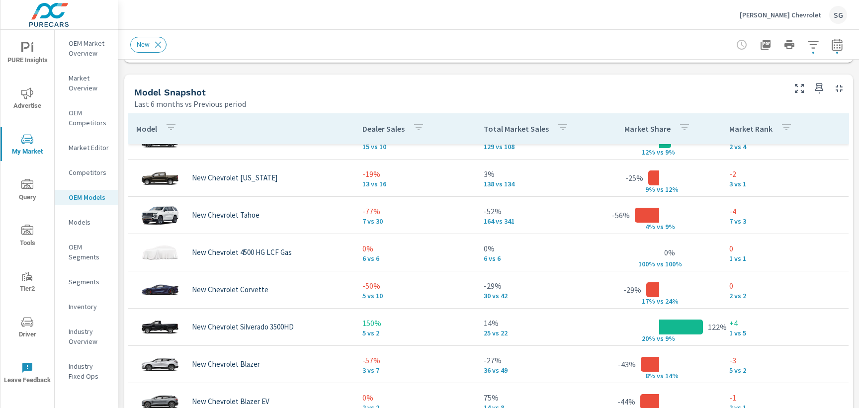
scroll to position [209, 0]
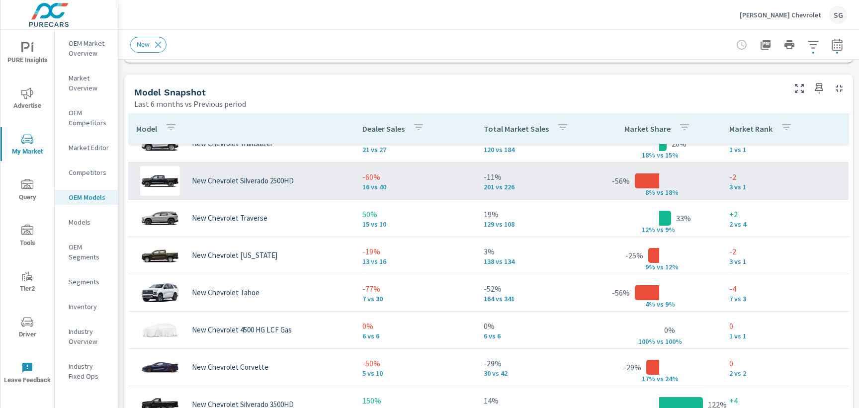
scroll to position [117, 0]
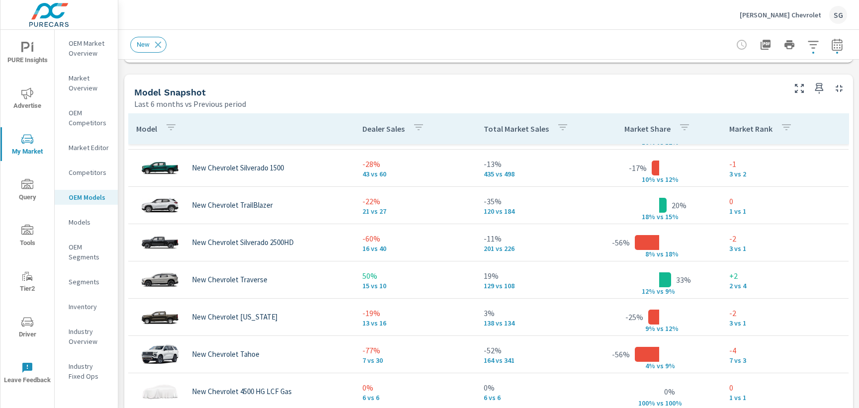
scroll to position [71, 0]
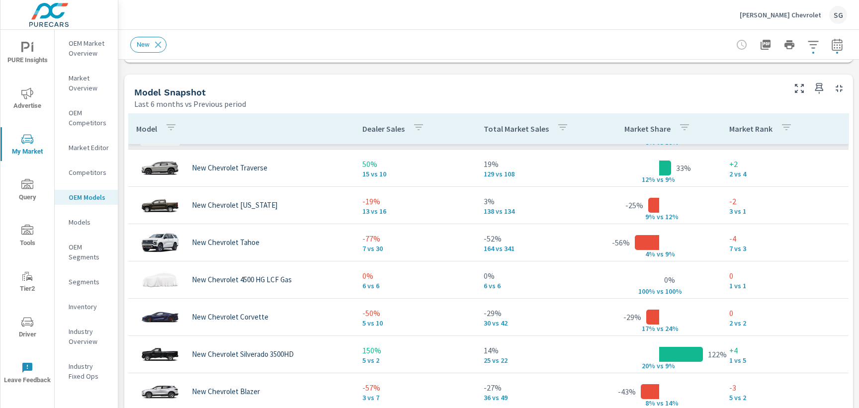
scroll to position [195, 0]
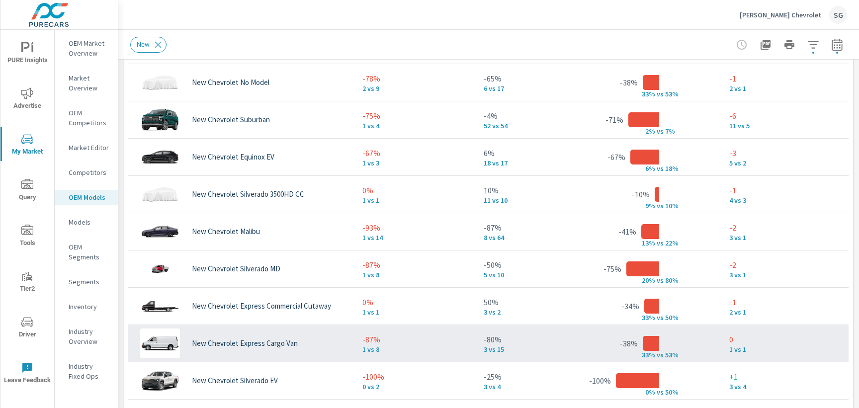
scroll to position [713, 0]
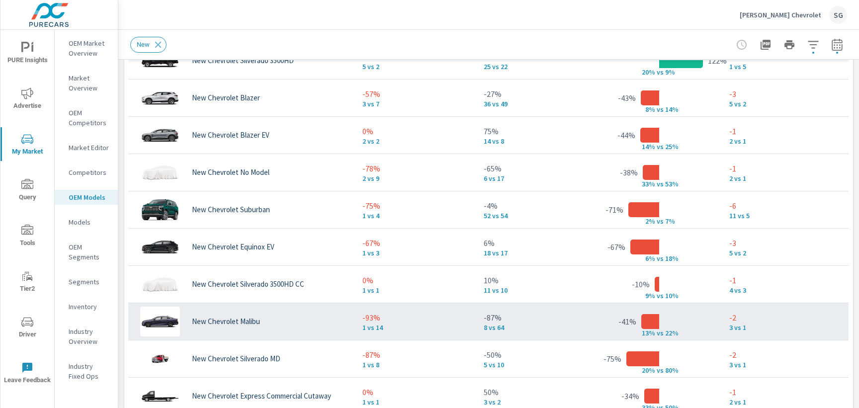
scroll to position [382, 0]
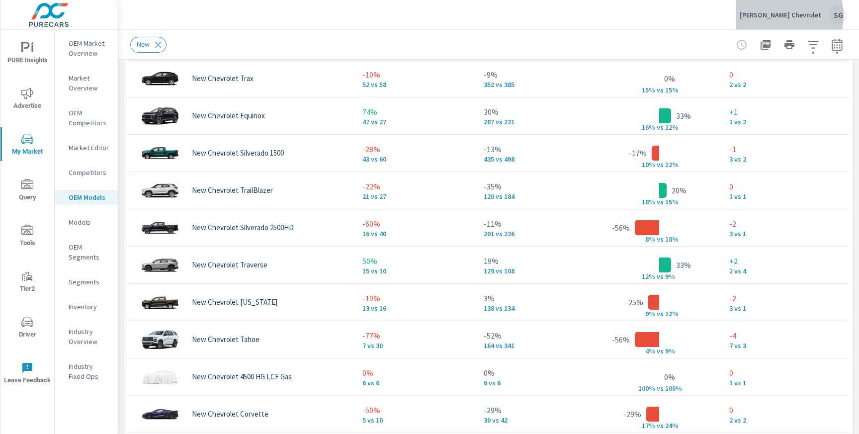
click at [779, 16] on p "[PERSON_NAME] Chevrolet" at bounding box center [781, 14] width 82 height 9
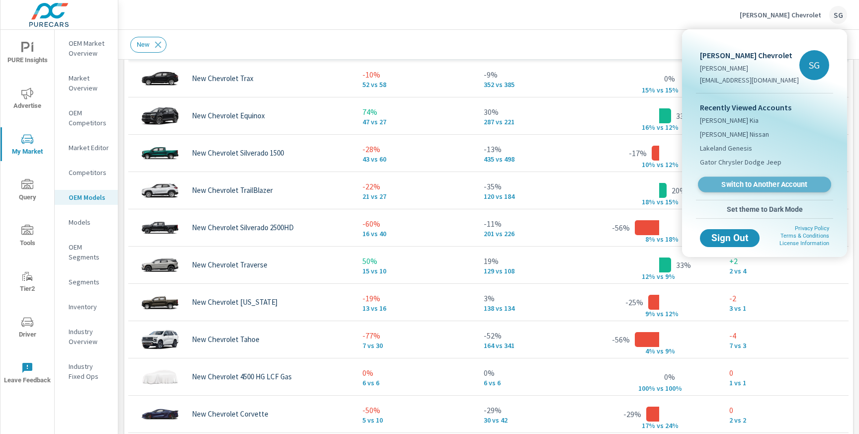
click at [739, 185] on span "Switch to Another Account" at bounding box center [765, 184] width 122 height 9
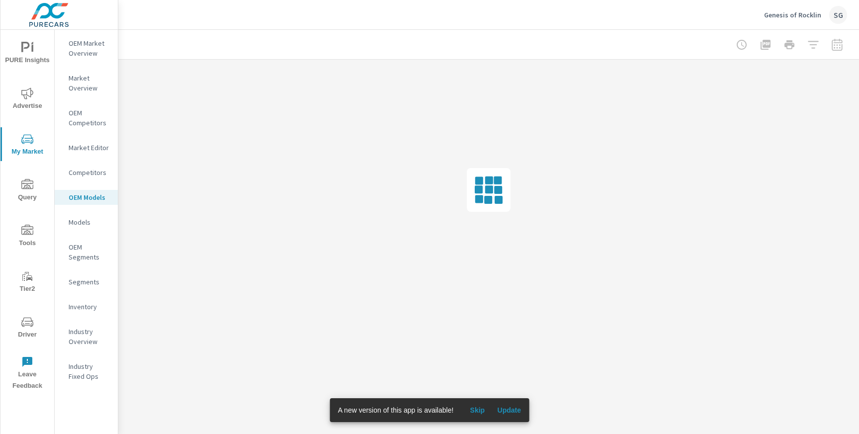
click at [38, 98] on span "Advertise" at bounding box center [27, 100] width 48 height 24
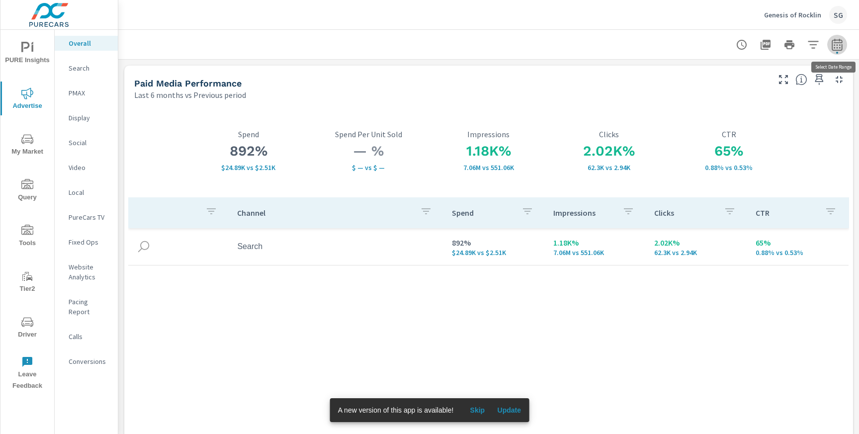
click at [834, 50] on button "button" at bounding box center [837, 45] width 20 height 20
select select "Last 6 months"
select select "Previous period"
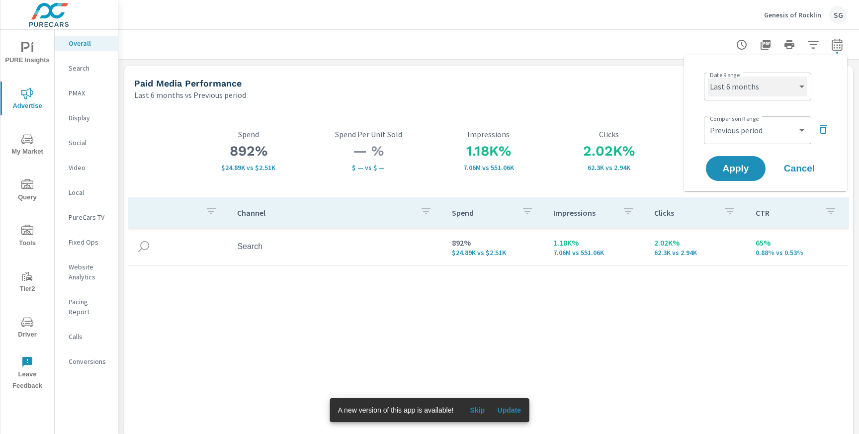
click at [752, 94] on select "Custom [DATE] Last week Last 7 days Last 14 days Last 30 days Last 45 days Last…" at bounding box center [757, 87] width 99 height 20
click at [708, 77] on select "Custom [DATE] Last week Last 7 days Last 14 days Last 30 days Last 45 days Last…" at bounding box center [757, 87] width 99 height 20
select select "Last 30 days"
click at [743, 174] on button "Apply" at bounding box center [736, 169] width 62 height 26
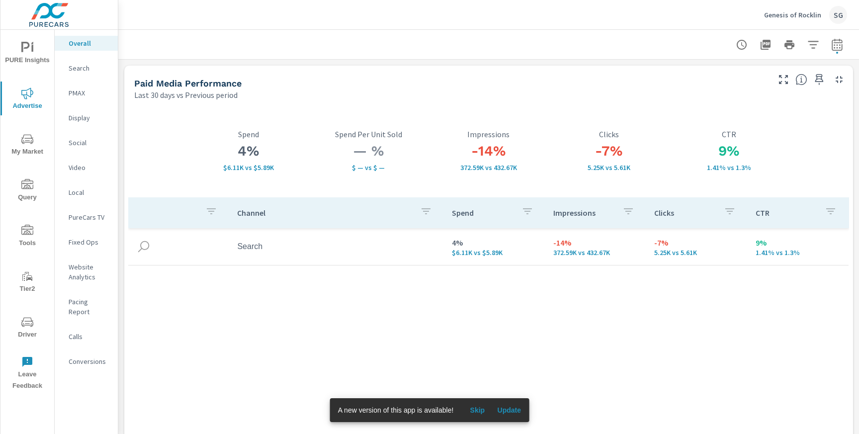
click at [83, 95] on p "PMAX" at bounding box center [89, 93] width 41 height 10
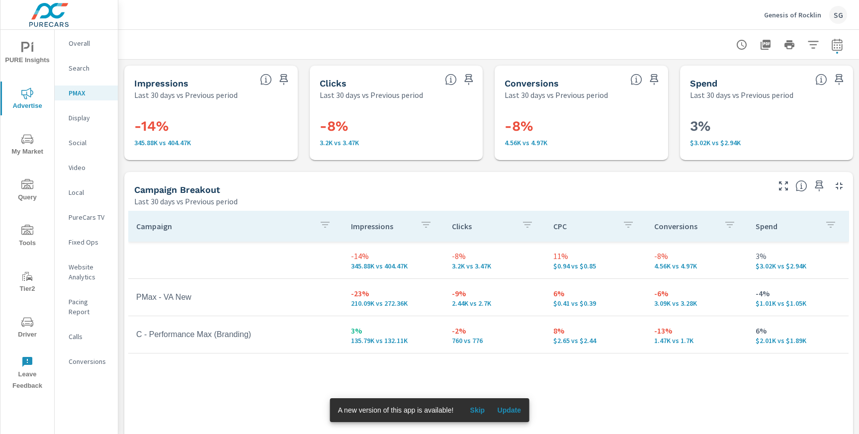
click at [74, 69] on p "Search" at bounding box center [89, 68] width 41 height 10
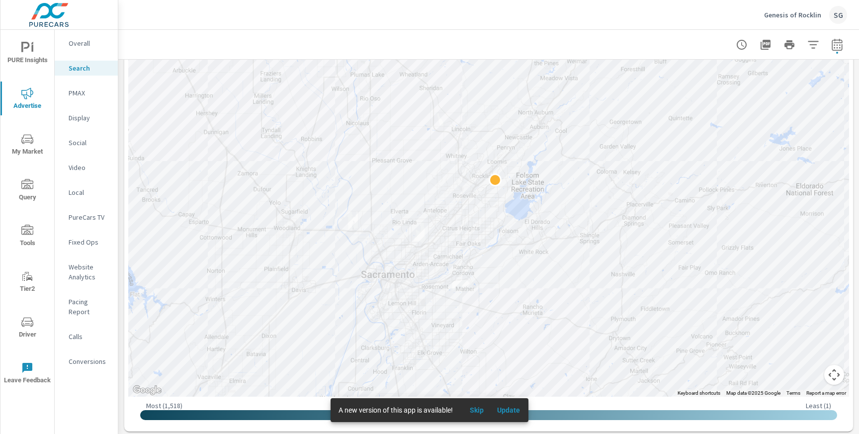
scroll to position [271, 0]
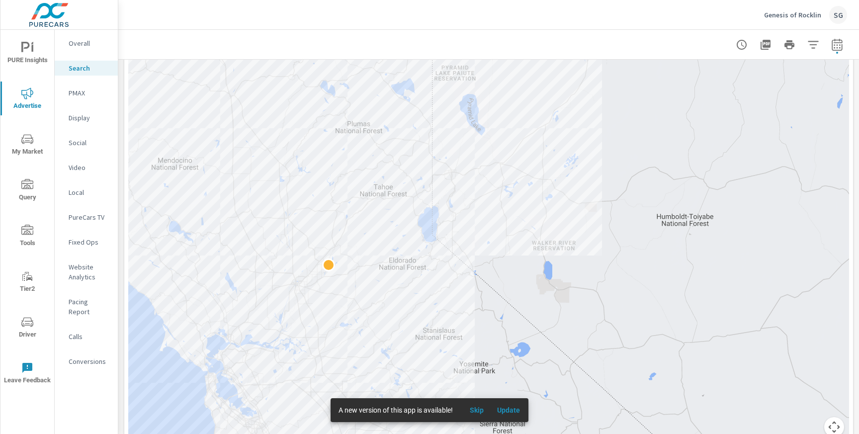
scroll to position [205, 0]
click at [842, 45] on icon "button" at bounding box center [837, 44] width 10 height 12
select select "Last 30 days"
select select "Previous period"
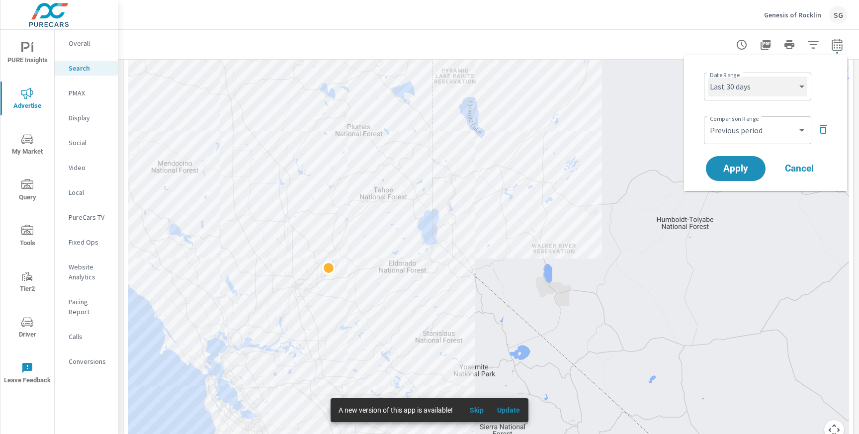
click at [764, 86] on select "Custom [DATE] Last week Last 7 days Last 14 days Last 30 days Last 45 days Last…" at bounding box center [757, 87] width 99 height 20
click at [708, 77] on select "Custom [DATE] Last week Last 7 days Last 14 days Last 30 days Last 45 days Last…" at bounding box center [757, 87] width 99 height 20
select select "Month to date"
click at [732, 169] on span "Apply" at bounding box center [735, 168] width 41 height 9
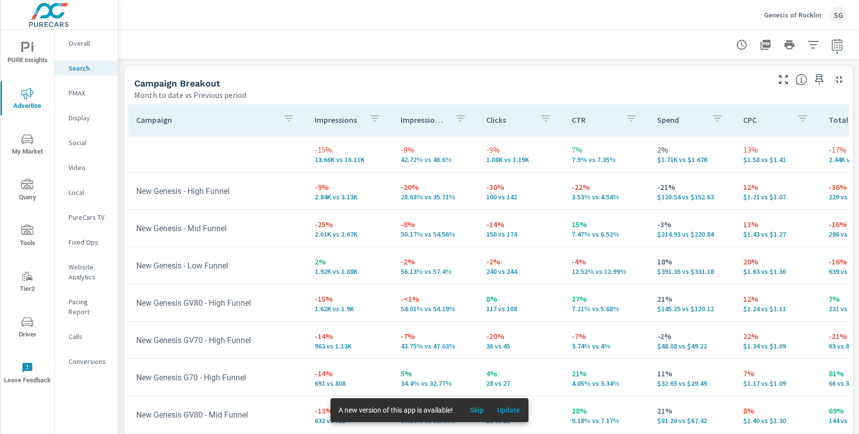
scroll to position [1009, 0]
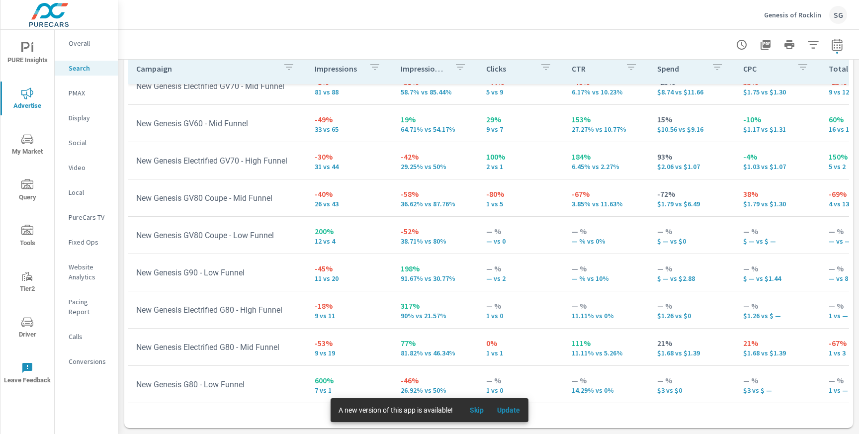
scroll to position [868, 0]
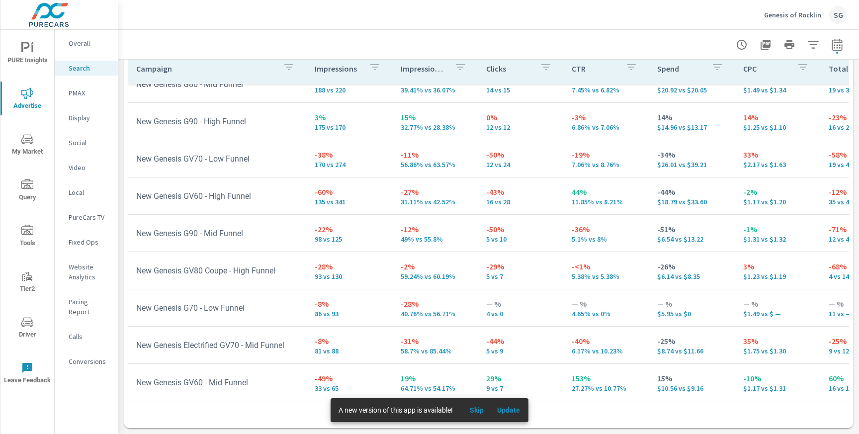
scroll to position [331, 0]
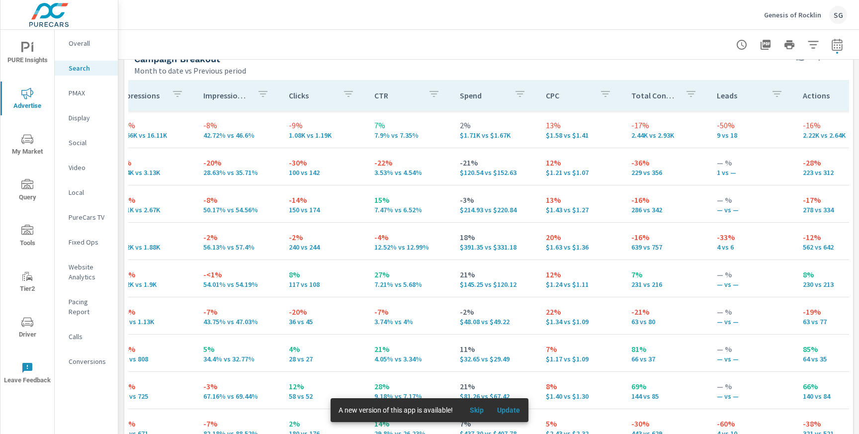
scroll to position [1009, 0]
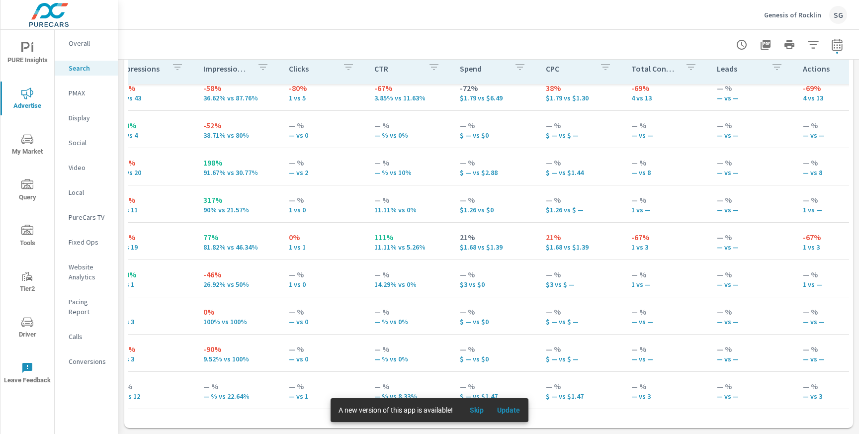
scroll to position [14, 197]
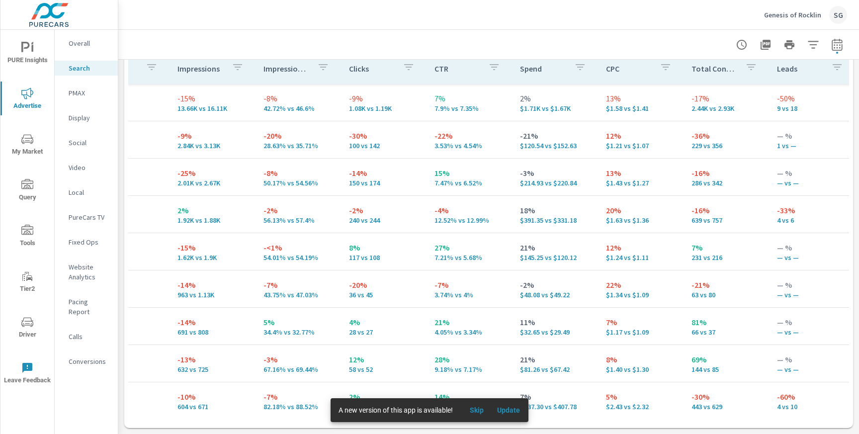
scroll to position [0, 93]
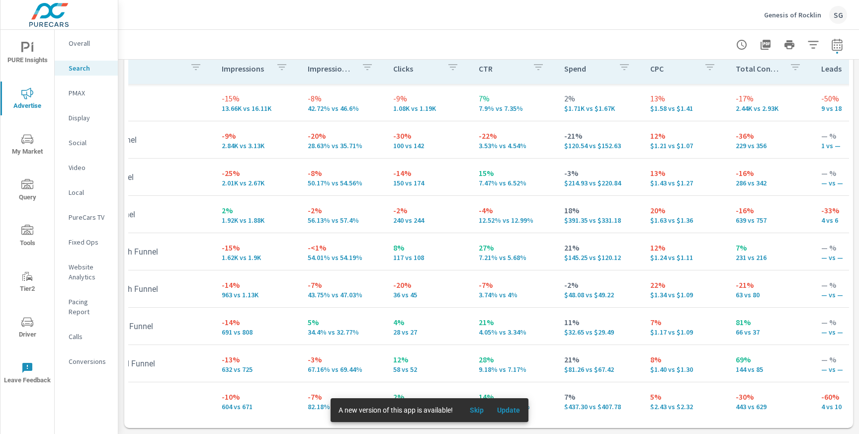
click at [832, 50] on icon "button" at bounding box center [837, 45] width 12 height 12
select select "Month to date"
select select "Previous period"
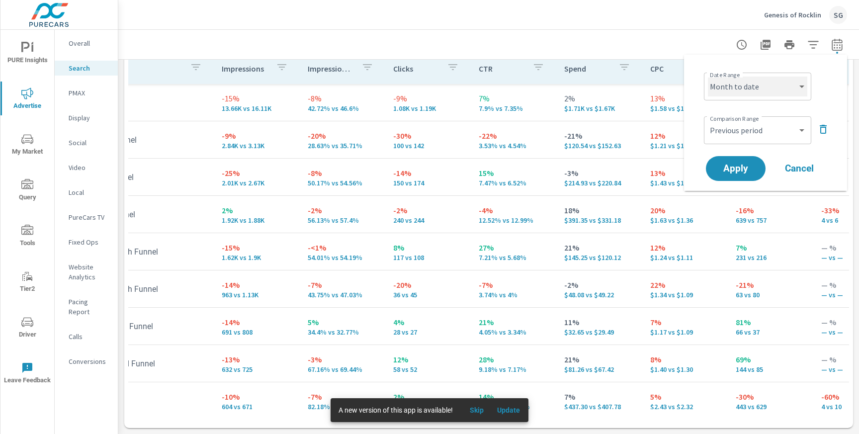
click at [764, 89] on select "Custom [DATE] Last week Last 7 days Last 14 days Last 30 days Last 45 days Last…" at bounding box center [757, 87] width 99 height 20
click at [708, 77] on select "Custom [DATE] Last week Last 7 days Last 14 days Last 30 days Last 45 days Last…" at bounding box center [757, 87] width 99 height 20
select select "Last 30 days"
click at [744, 175] on button "Apply" at bounding box center [736, 169] width 62 height 26
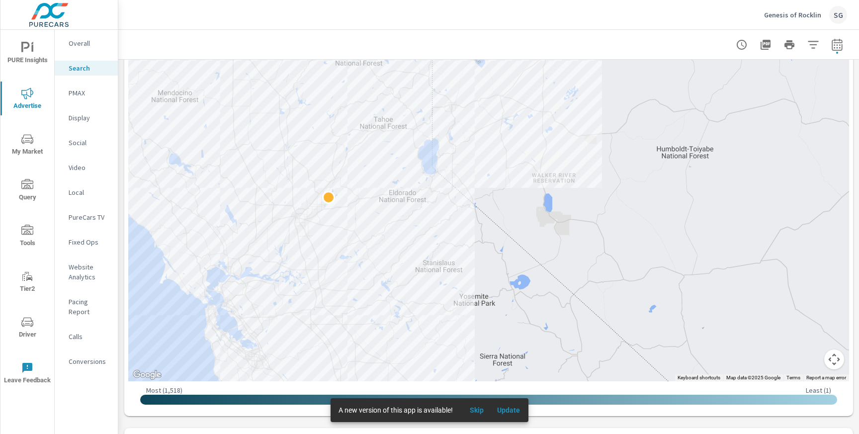
scroll to position [292, 0]
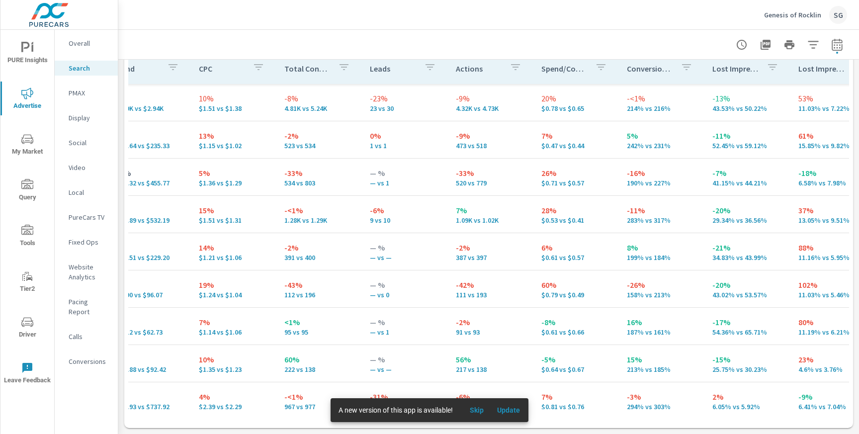
scroll to position [0, 556]
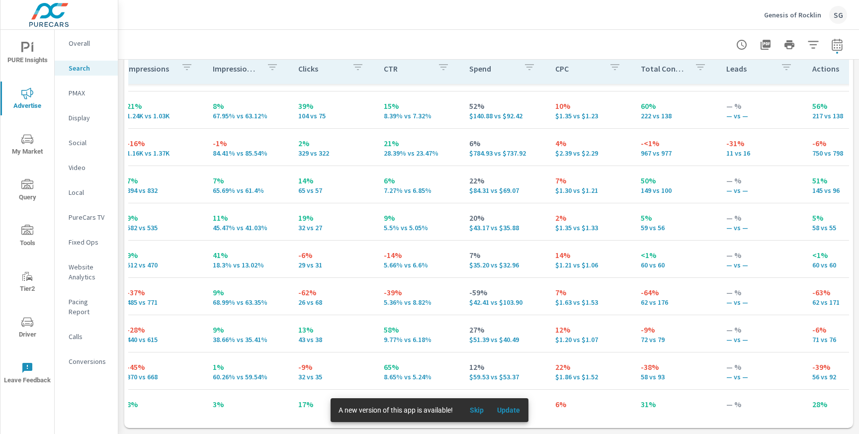
scroll to position [254, 0]
